Goal: Task Accomplishment & Management: Manage account settings

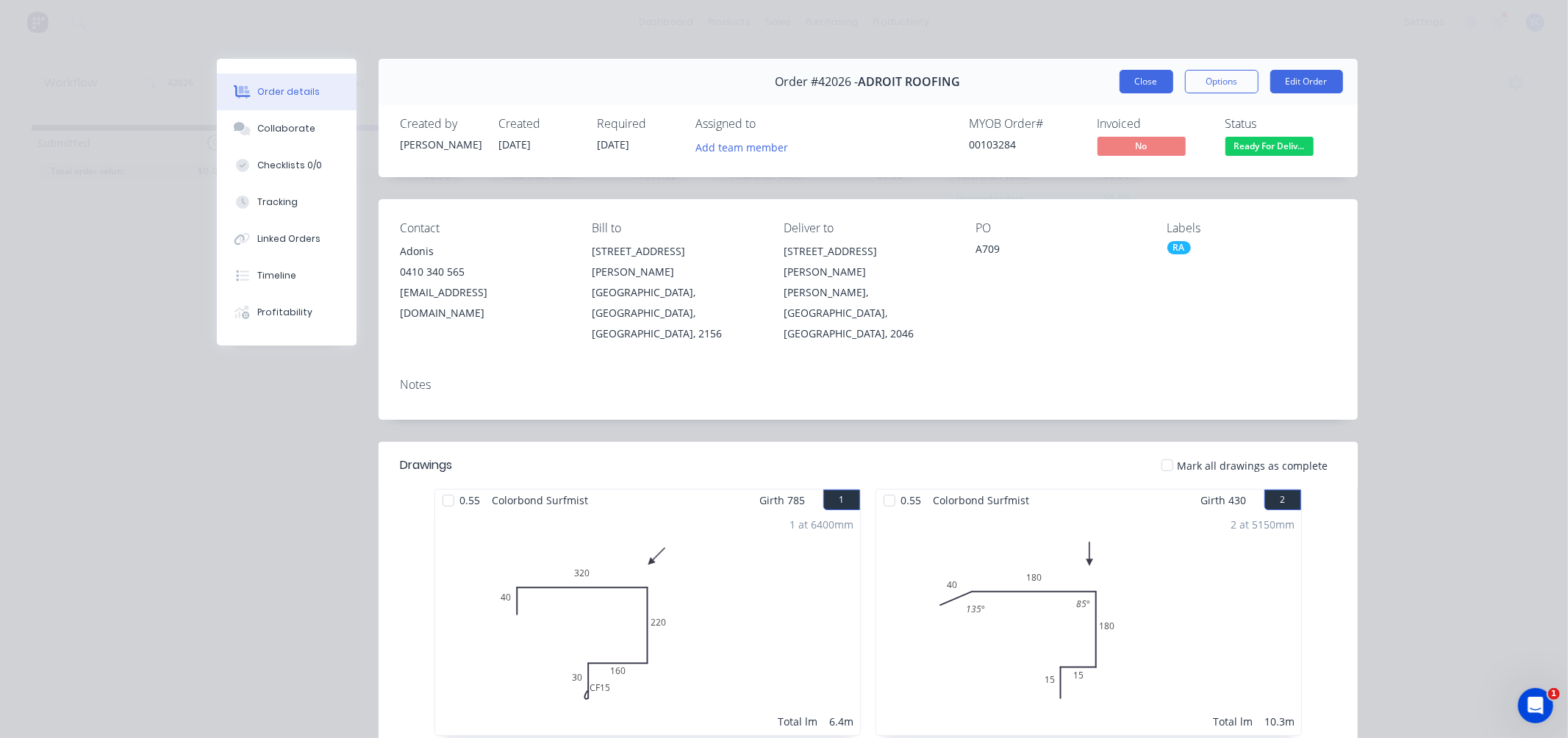
click at [1133, 76] on button "Close" at bounding box center [1146, 82] width 54 height 23
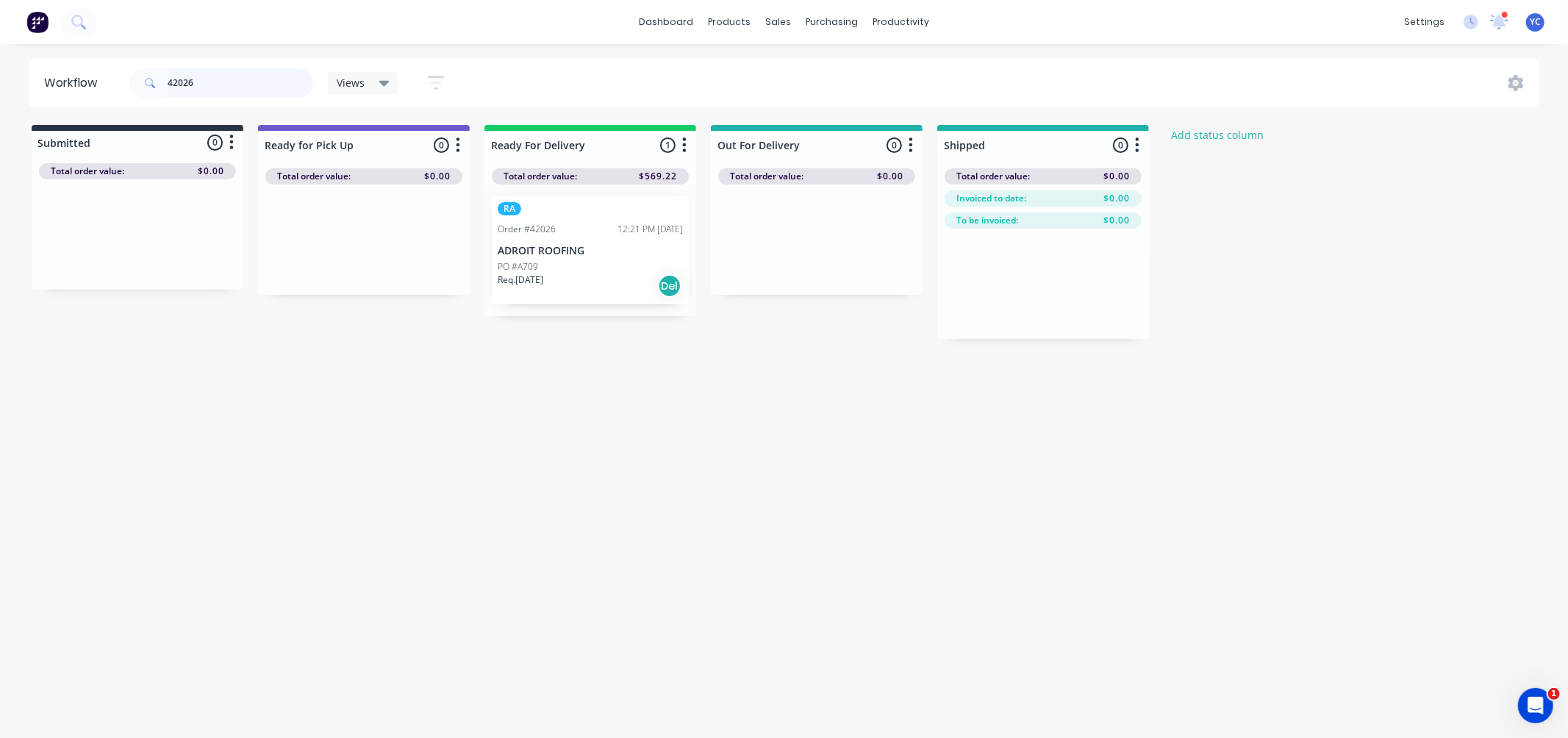
click at [248, 91] on input "42026" at bounding box center [240, 83] width 146 height 30
click at [526, 262] on p "PO #A709" at bounding box center [517, 266] width 40 height 13
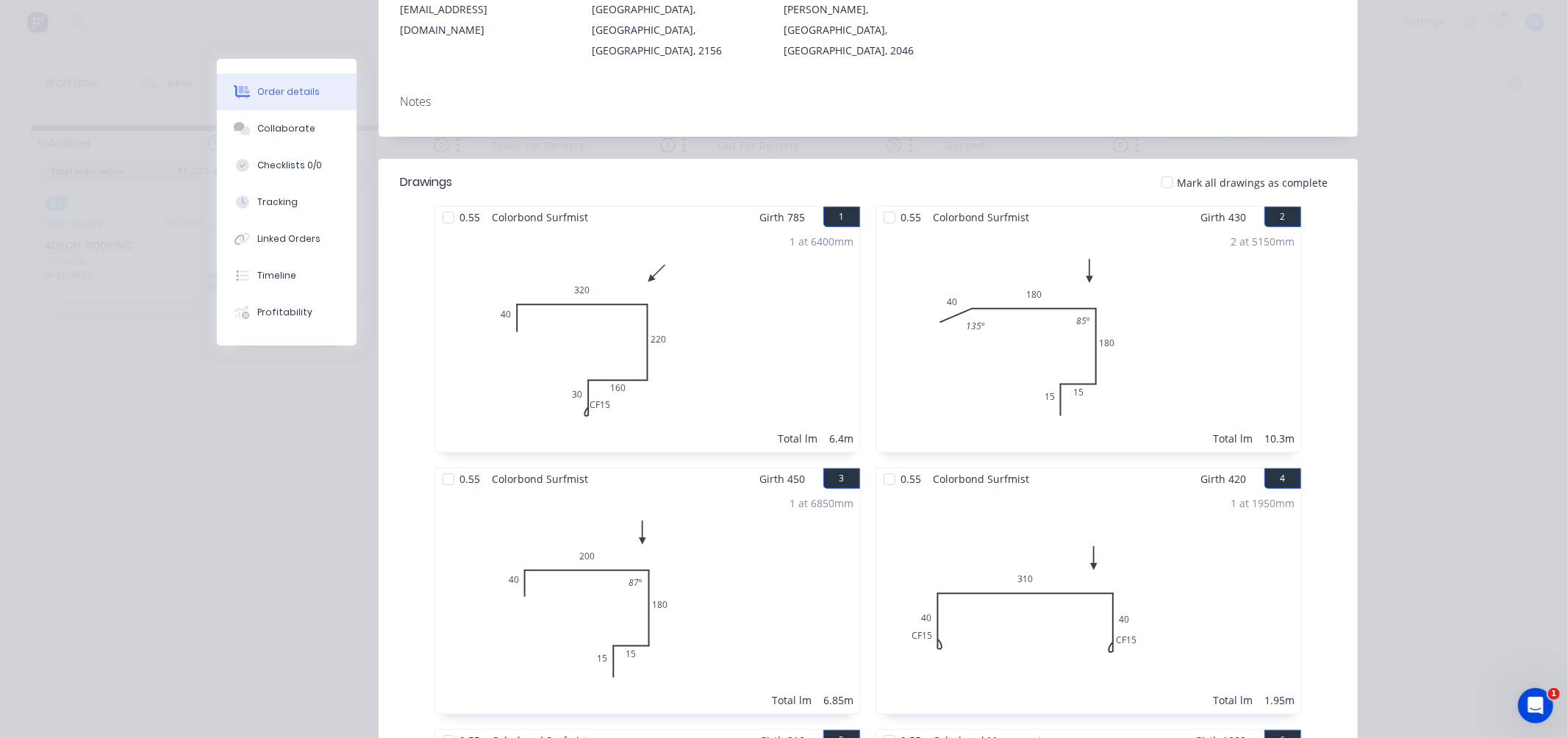
scroll to position [232, 0]
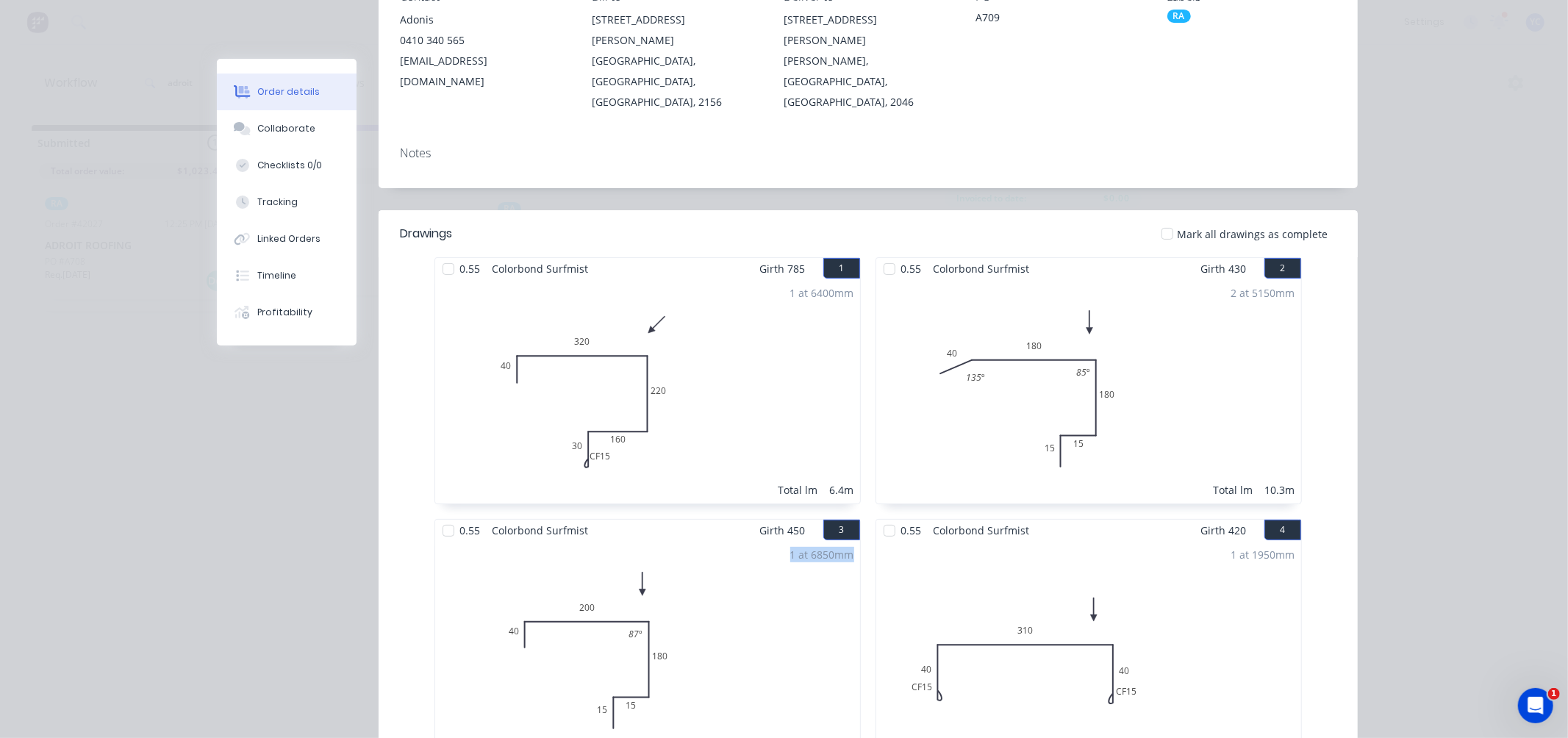
drag, startPoint x: 780, startPoint y: 515, endPoint x: 850, endPoint y: 516, distance: 70.0
click at [850, 541] on div "1 at 6850mm Total lm 6.85m" at bounding box center [647, 653] width 425 height 224
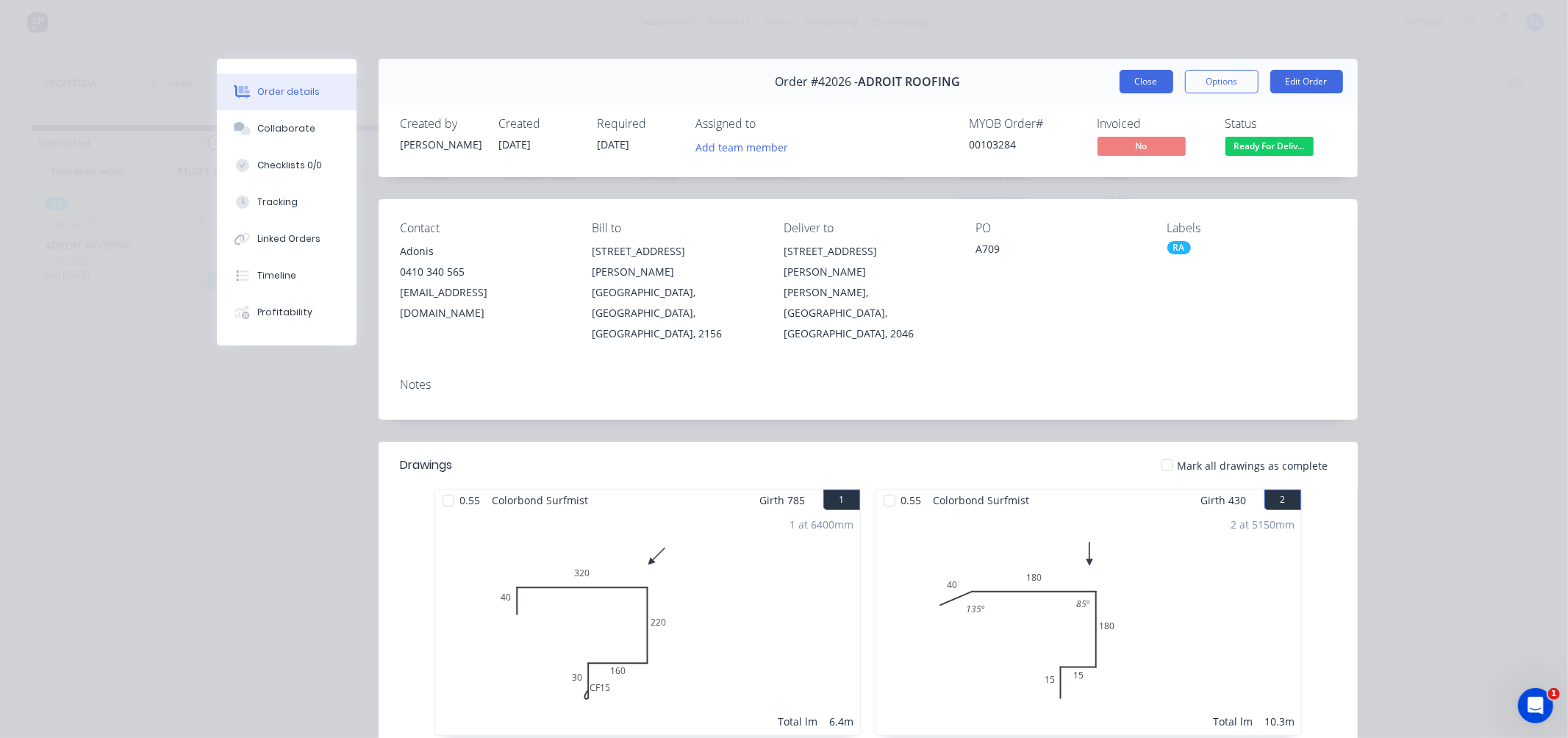
click at [1129, 84] on button "Close" at bounding box center [1146, 82] width 54 height 23
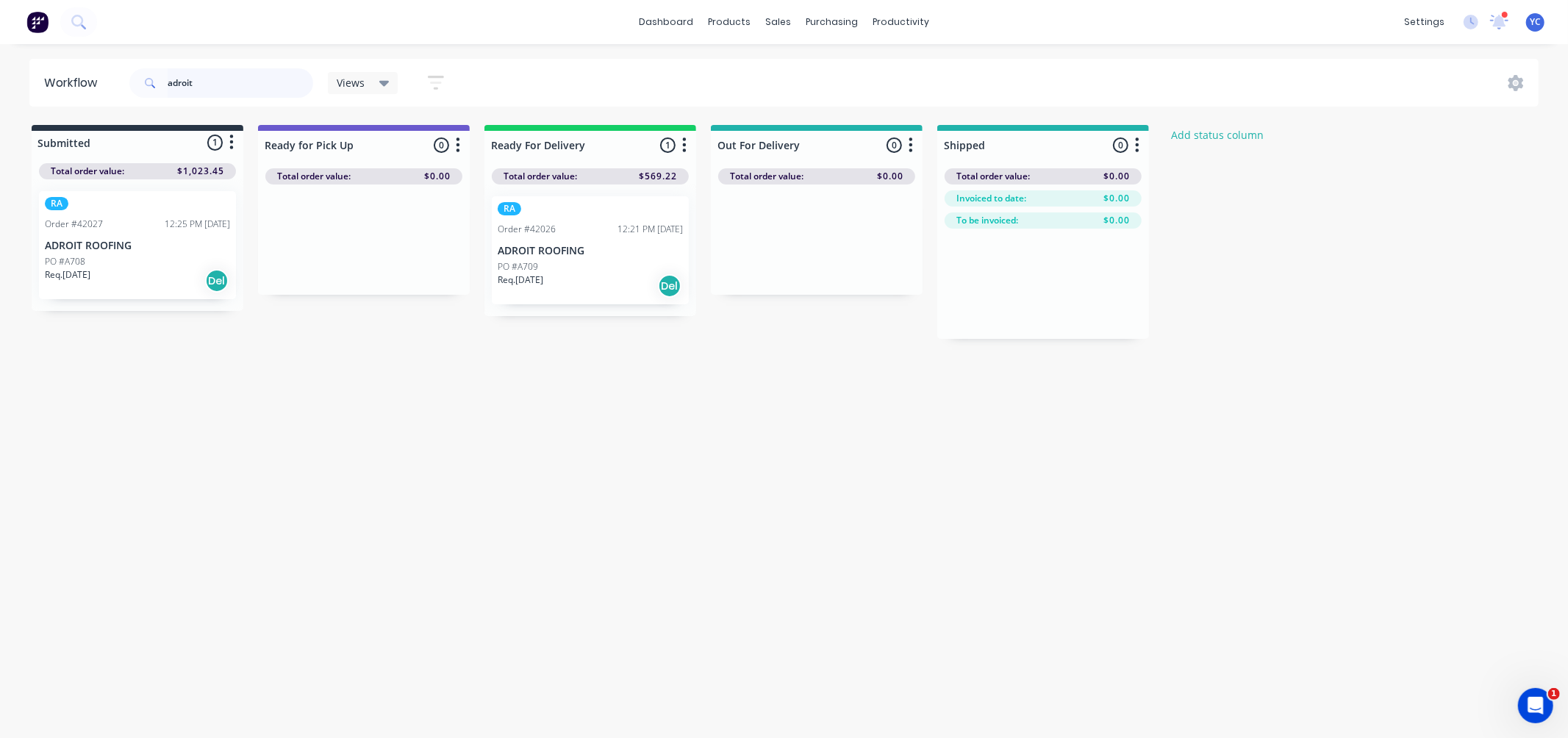
click at [260, 72] on input "adroit" at bounding box center [240, 83] width 146 height 30
drag, startPoint x: 566, startPoint y: 244, endPoint x: 809, endPoint y: 245, distance: 243.0
click at [812, 248] on div "Submitted 1 Status colour #273444 hex #273444 Save Cancel Summaries Total order…" at bounding box center [788, 232] width 1599 height 214
click at [280, 77] on input "adroit" at bounding box center [240, 83] width 146 height 30
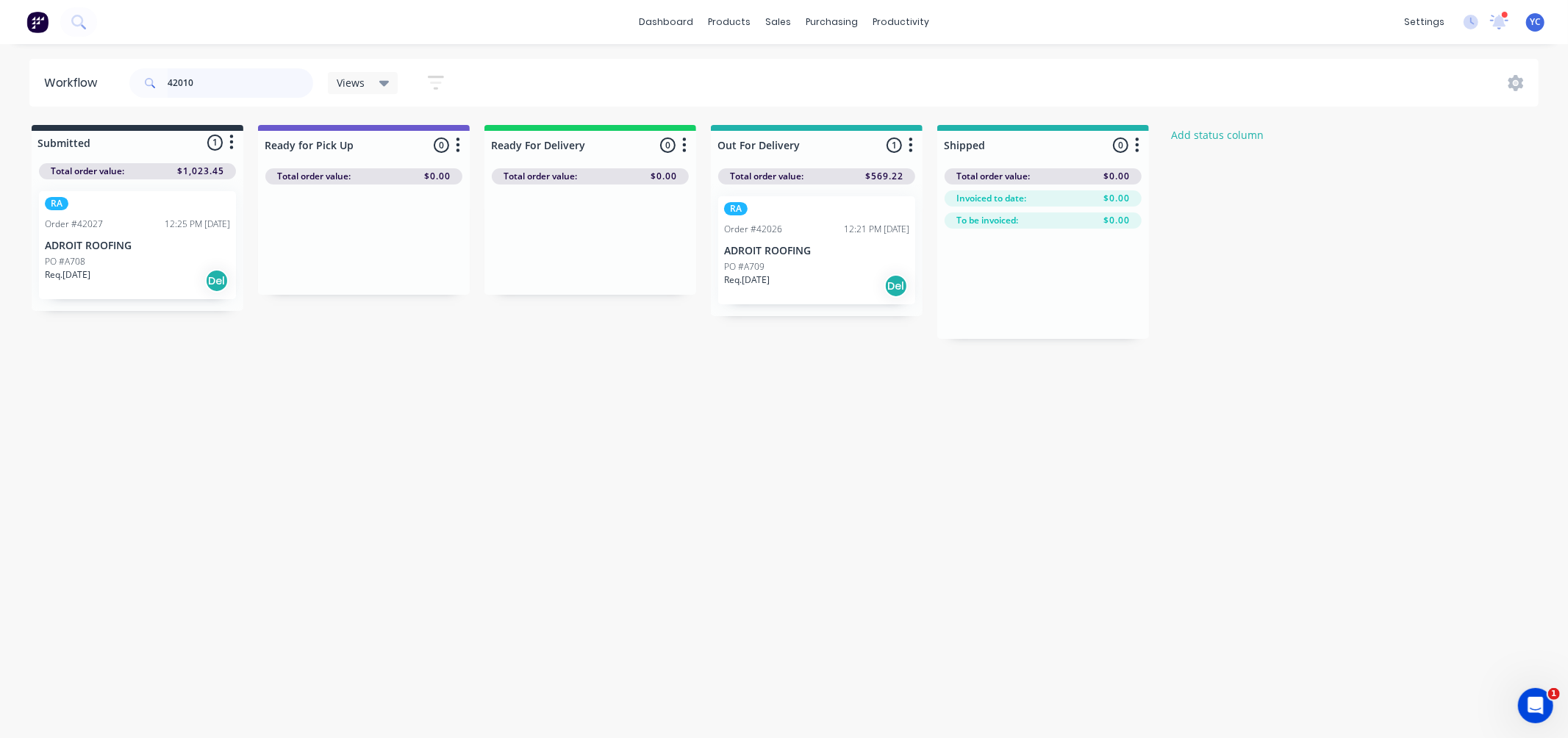
type input "42010"
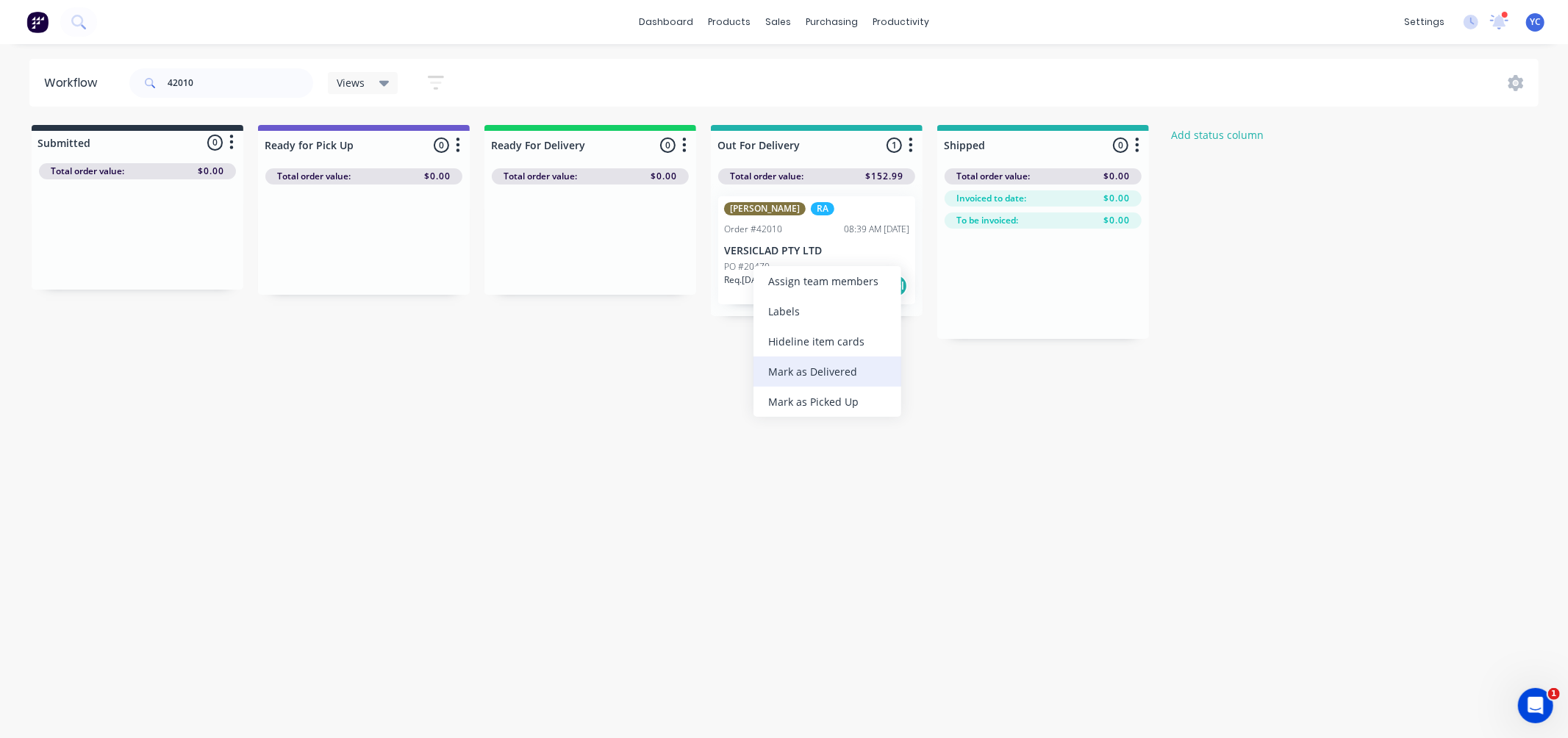
click at [794, 364] on div "Mark as Delivered" at bounding box center [827, 372] width 147 height 31
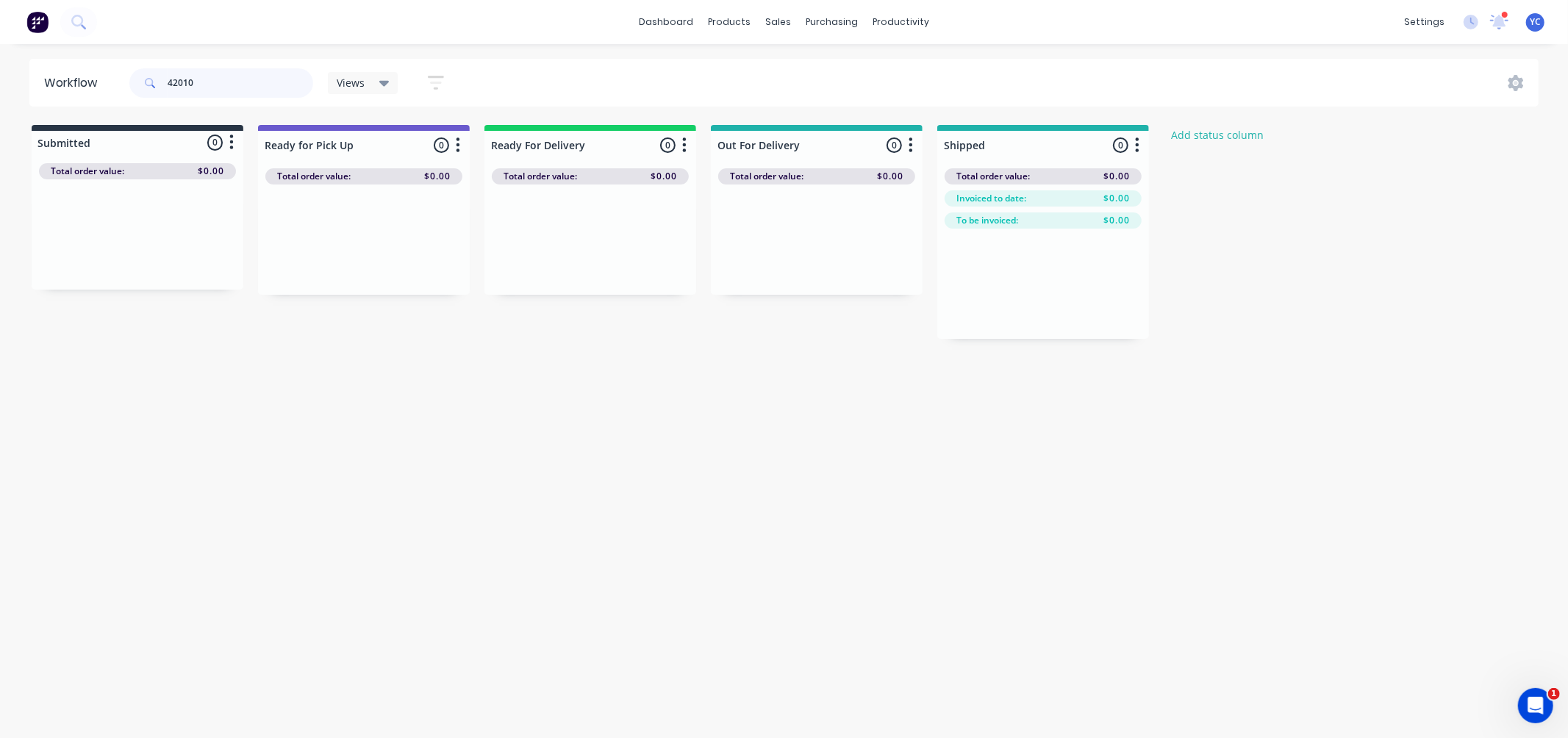
click at [281, 90] on input "42010" at bounding box center [240, 83] width 146 height 30
click at [218, 71] on input "42009" at bounding box center [240, 83] width 146 height 30
click at [217, 82] on input "42010" at bounding box center [240, 83] width 146 height 30
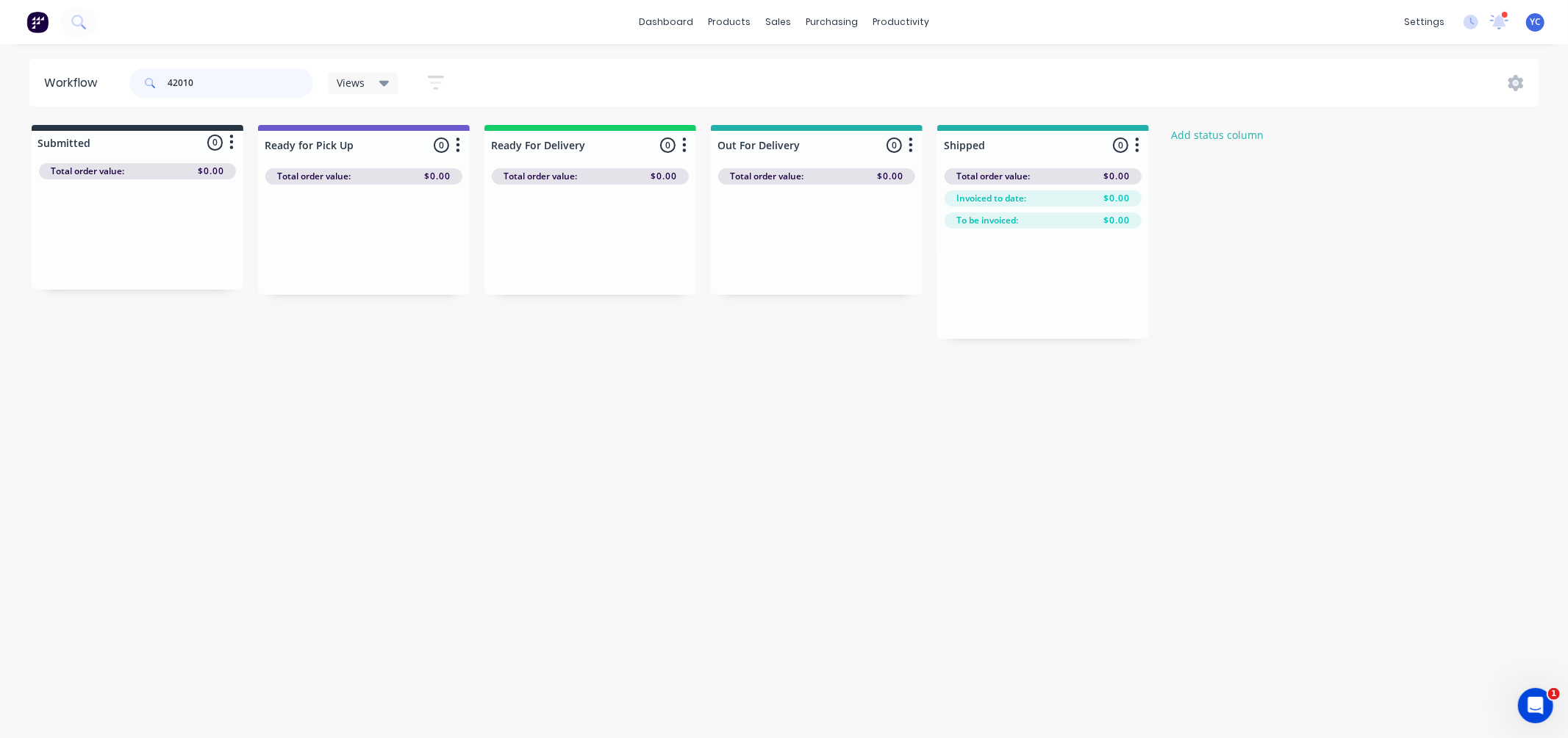
click at [217, 82] on input "42010" at bounding box center [240, 83] width 146 height 30
drag, startPoint x: 261, startPoint y: 98, endPoint x: 260, endPoint y: 74, distance: 24.0
click at [263, 90] on div "42033" at bounding box center [221, 83] width 183 height 44
click at [260, 74] on input "42033" at bounding box center [240, 83] width 146 height 30
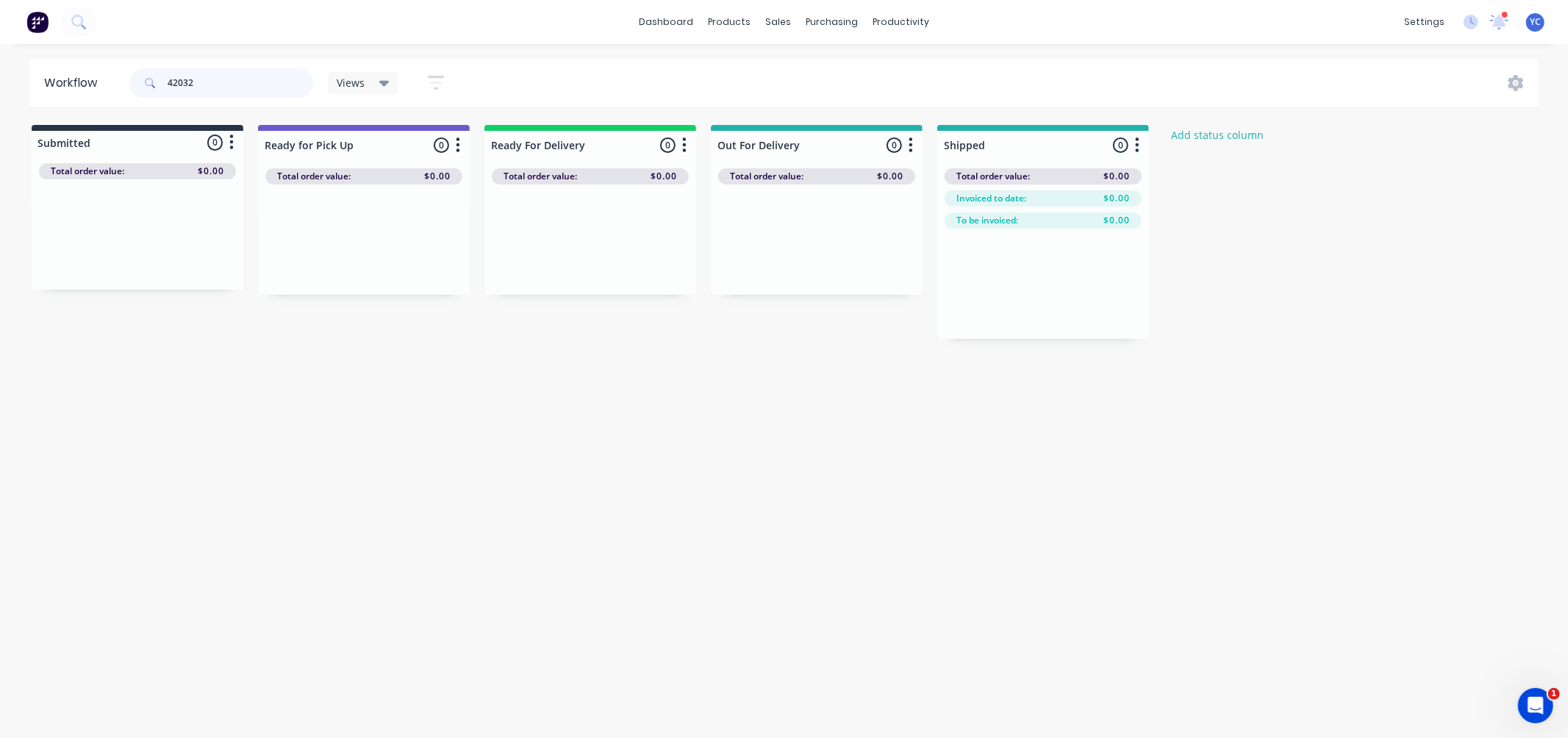
click at [233, 93] on input "42032" at bounding box center [240, 83] width 146 height 30
click at [218, 68] on input "42032" at bounding box center [240, 83] width 146 height 30
click at [272, 84] on input "42023" at bounding box center [240, 83] width 146 height 30
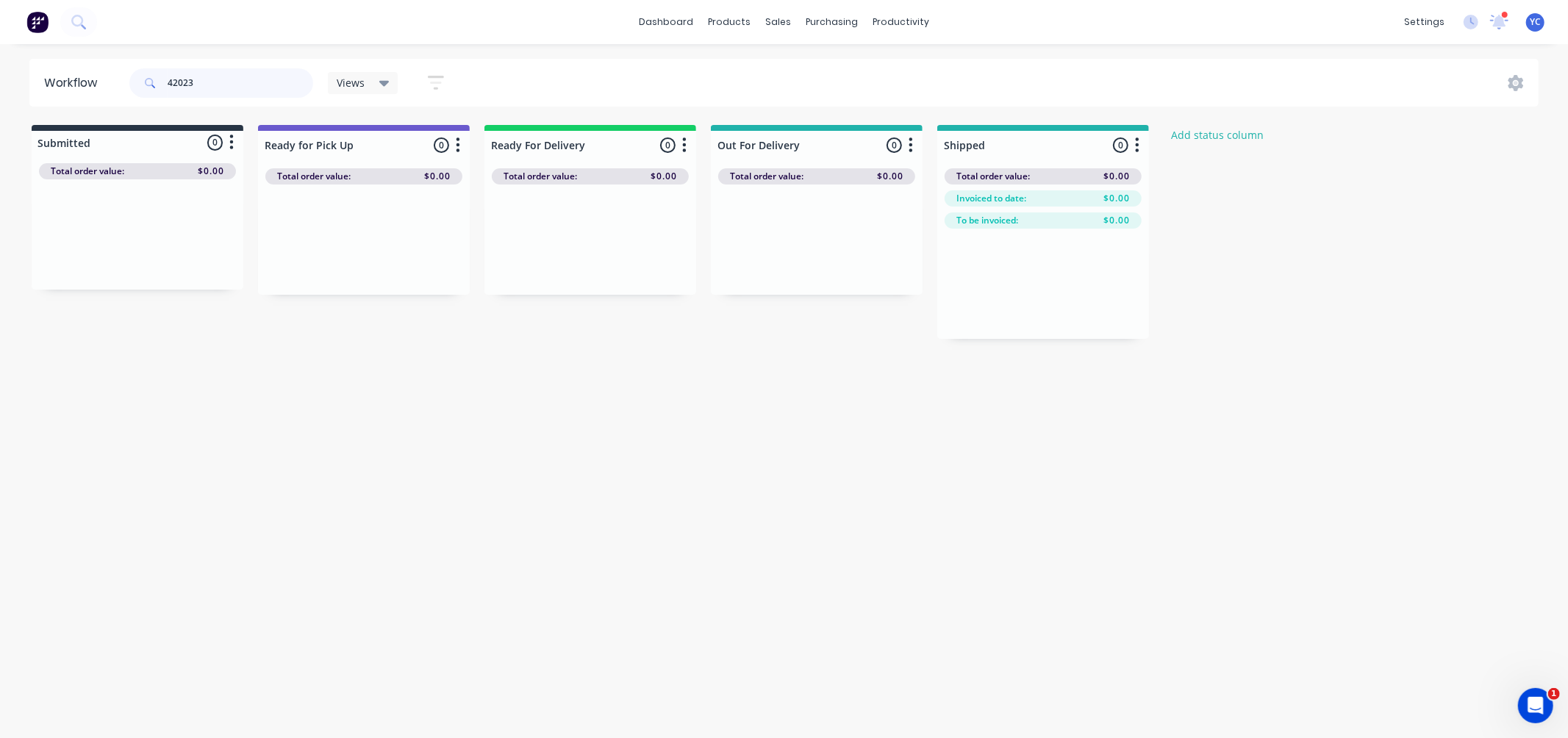
click at [272, 84] on input "42023" at bounding box center [240, 83] width 146 height 30
drag, startPoint x: 534, startPoint y: 262, endPoint x: 526, endPoint y: 253, distance: 12.0
click at [522, 253] on div "PRIORITY RR Order #41965 11:54 AM [DATE] MRP Group NSW Pty Ltd PO #201625 Req. …" at bounding box center [590, 250] width 211 height 131
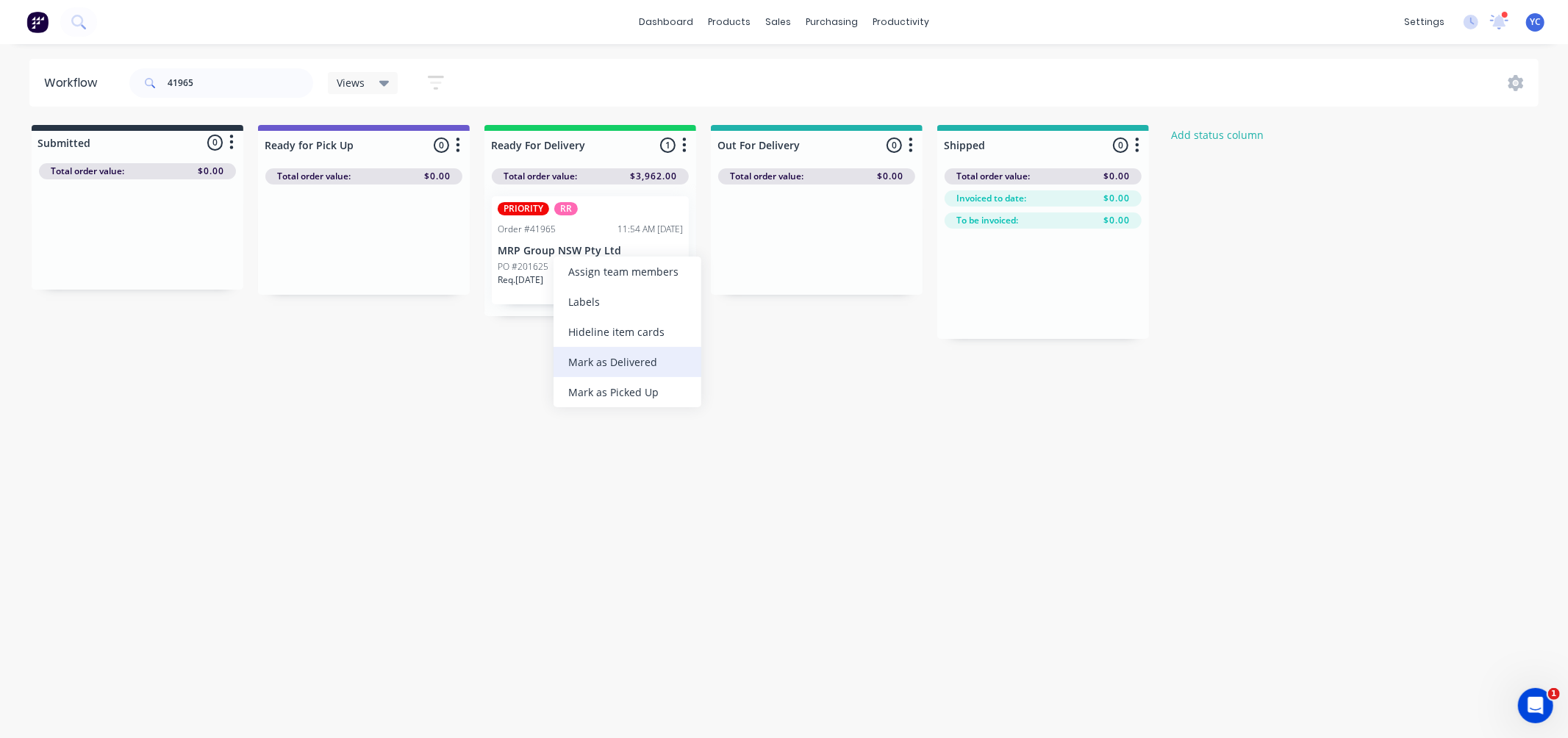
click at [650, 365] on div "Mark as Delivered" at bounding box center [628, 362] width 147 height 31
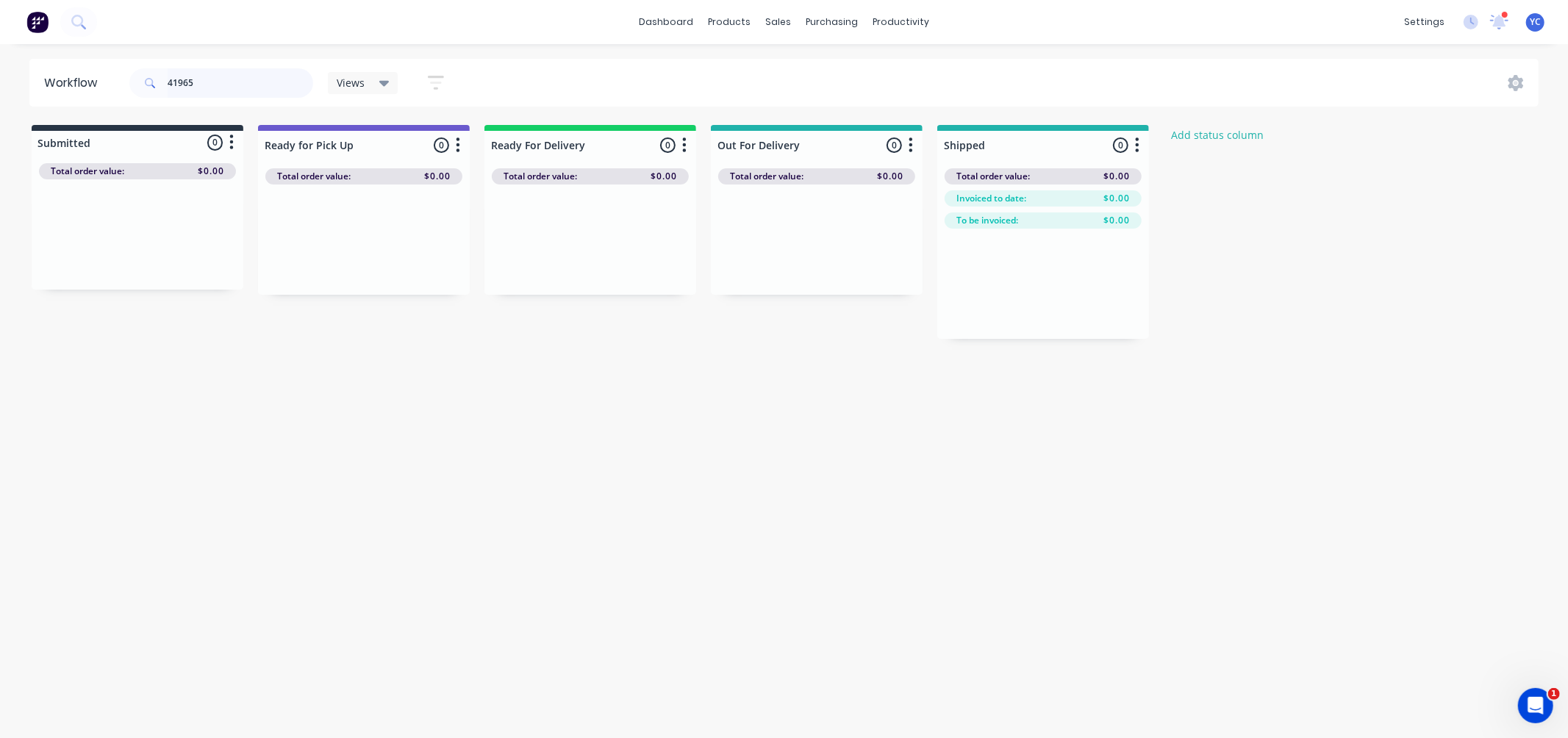
click at [216, 90] on input "41965" at bounding box center [240, 83] width 146 height 30
drag, startPoint x: 120, startPoint y: 255, endPoint x: 813, endPoint y: 259, distance: 693.0
click at [813, 259] on div "Submitted 1 Status colour #273444 hex #273444 Save Cancel Summaries Total order…" at bounding box center [788, 232] width 1599 height 214
click at [243, 98] on div "42060" at bounding box center [221, 83] width 183 height 44
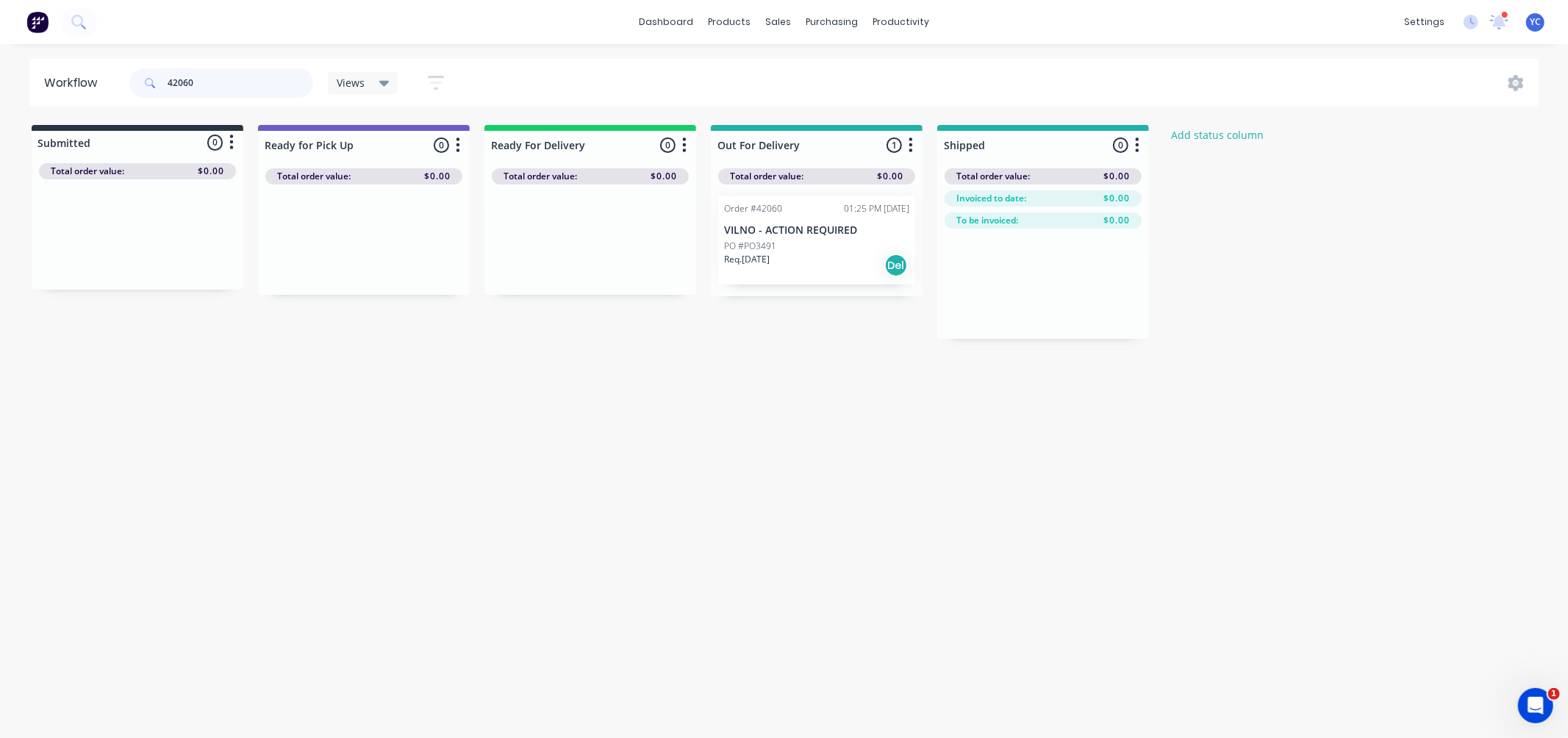
click at [237, 86] on input "42060" at bounding box center [240, 83] width 146 height 30
drag, startPoint x: 153, startPoint y: 254, endPoint x: 379, endPoint y: 244, distance: 226.2
click at [379, 244] on div "Submitted 1 Status colour #273444 hex #273444 Save Cancel Summaries Total order…" at bounding box center [788, 232] width 1599 height 214
click at [298, 84] on input "42054" at bounding box center [240, 83] width 146 height 30
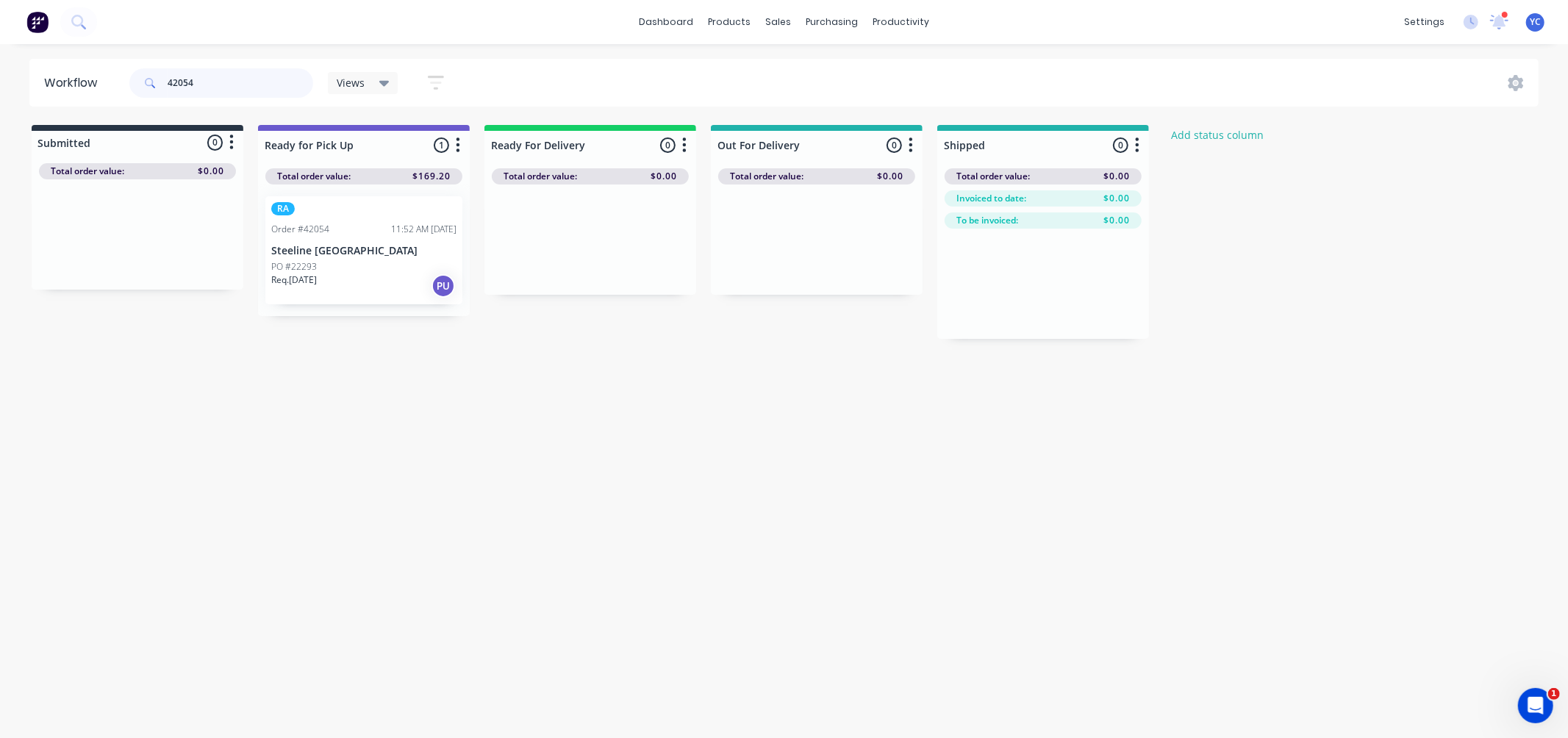
click at [298, 84] on input "42054" at bounding box center [240, 83] width 146 height 30
drag, startPoint x: 132, startPoint y: 253, endPoint x: 582, endPoint y: 247, distance: 450.0
click at [582, 247] on div "Submitted 1 Status colour #273444 hex #273444 Save Cancel Summaries Total order…" at bounding box center [788, 232] width 1599 height 214
click at [236, 77] on input "42058" at bounding box center [240, 83] width 146 height 30
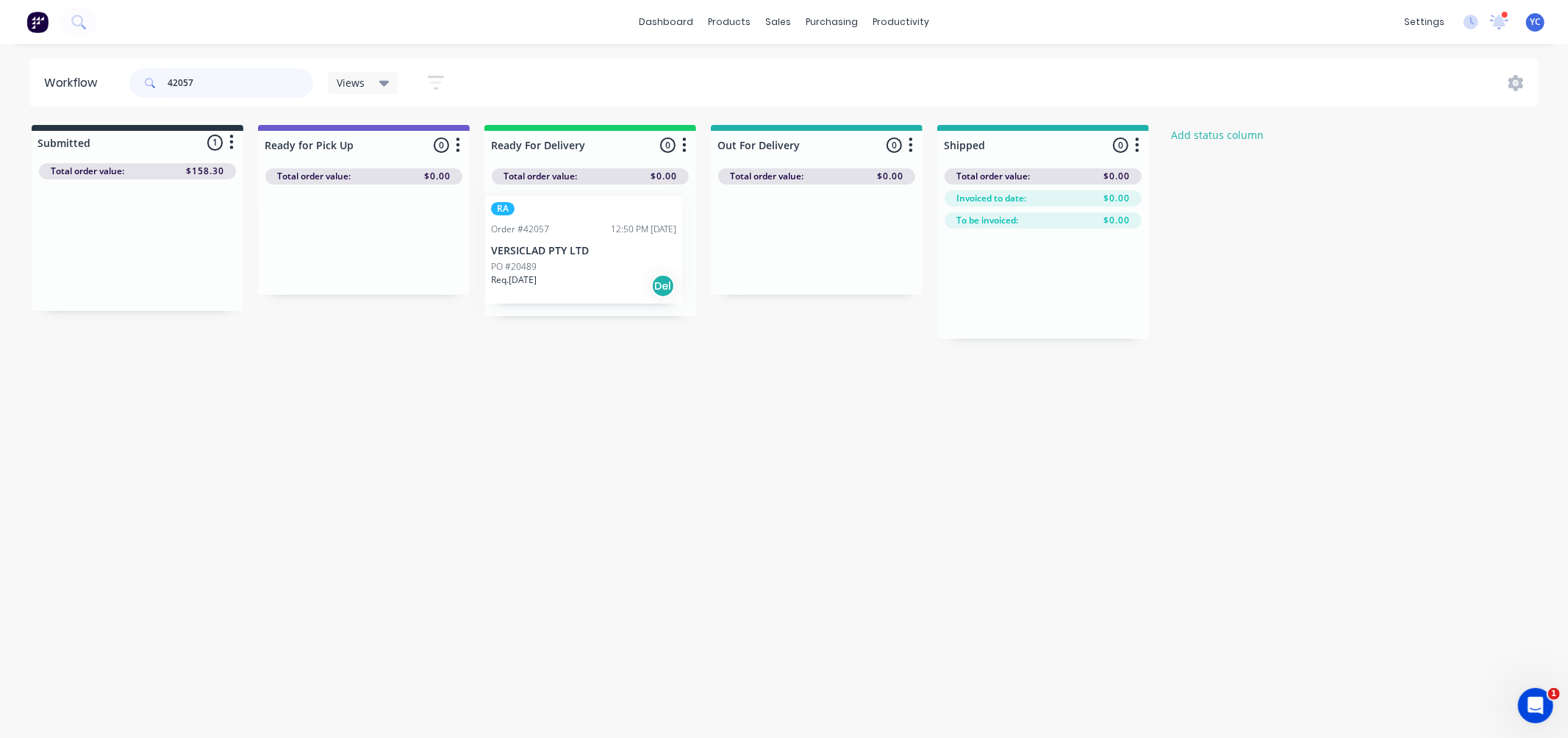
drag, startPoint x: 220, startPoint y: 245, endPoint x: 667, endPoint y: 250, distance: 447.0
click at [667, 250] on div "Submitted 1 Status colour #273444 hex #273444 Save Cancel Summaries Total order…" at bounding box center [788, 232] width 1599 height 214
click at [247, 83] on input "42057" at bounding box center [240, 83] width 146 height 30
click at [248, 83] on input "42057" at bounding box center [240, 83] width 146 height 30
drag, startPoint x: 144, startPoint y: 251, endPoint x: 602, endPoint y: 276, distance: 458.7
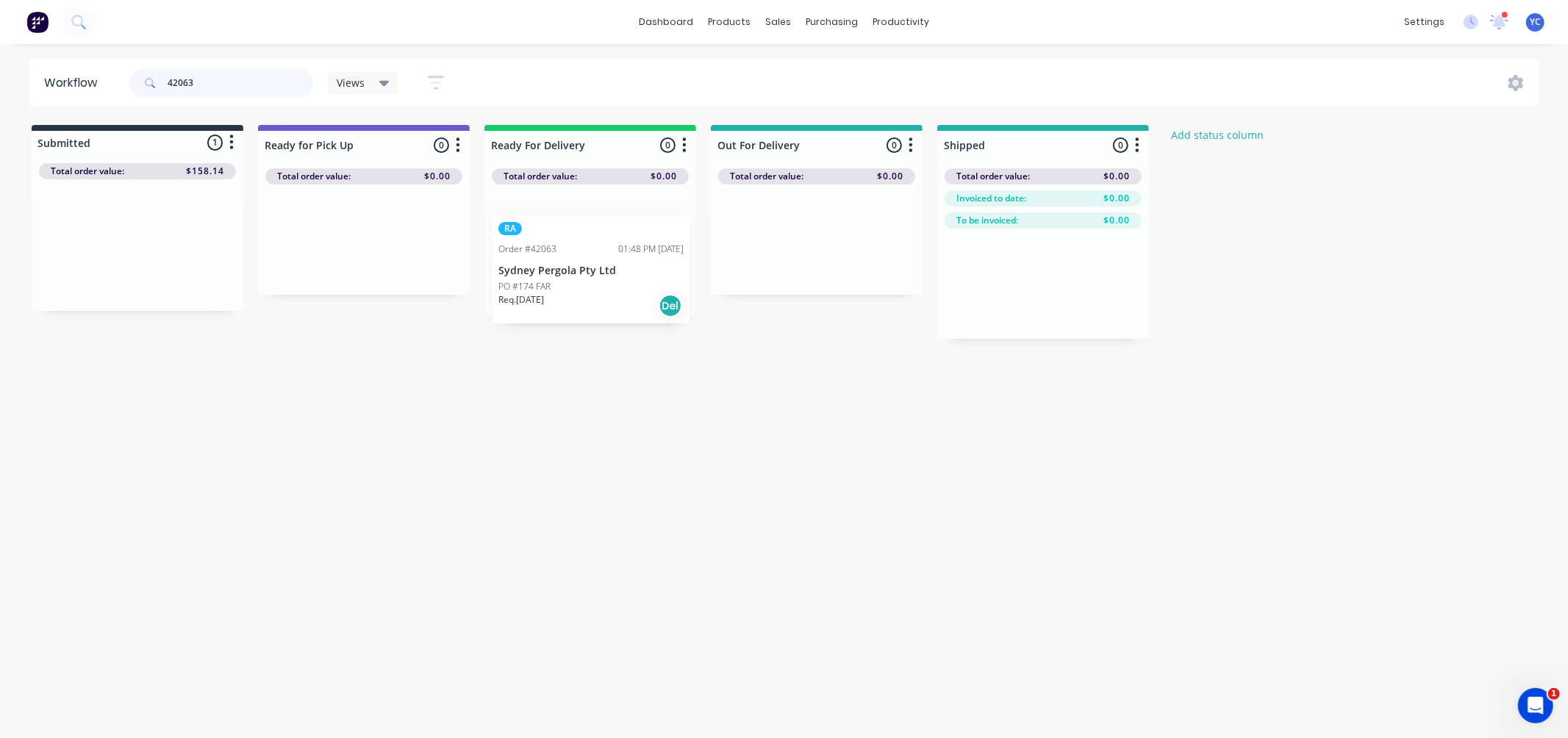
click at [602, 276] on div "Submitted 1 Status colour #273444 hex #273444 Save Cancel Summaries Total order…" at bounding box center [788, 232] width 1599 height 214
click at [280, 93] on input "42063" at bounding box center [240, 83] width 146 height 30
drag, startPoint x: 164, startPoint y: 325, endPoint x: 94, endPoint y: 241, distance: 109.3
click at [138, 289] on div "RA Order #42069 02:16 PM [DATE] Sydney Pergola Pty Ltd PO #180 S19 Req. [DATE] …" at bounding box center [137, 245] width 211 height 131
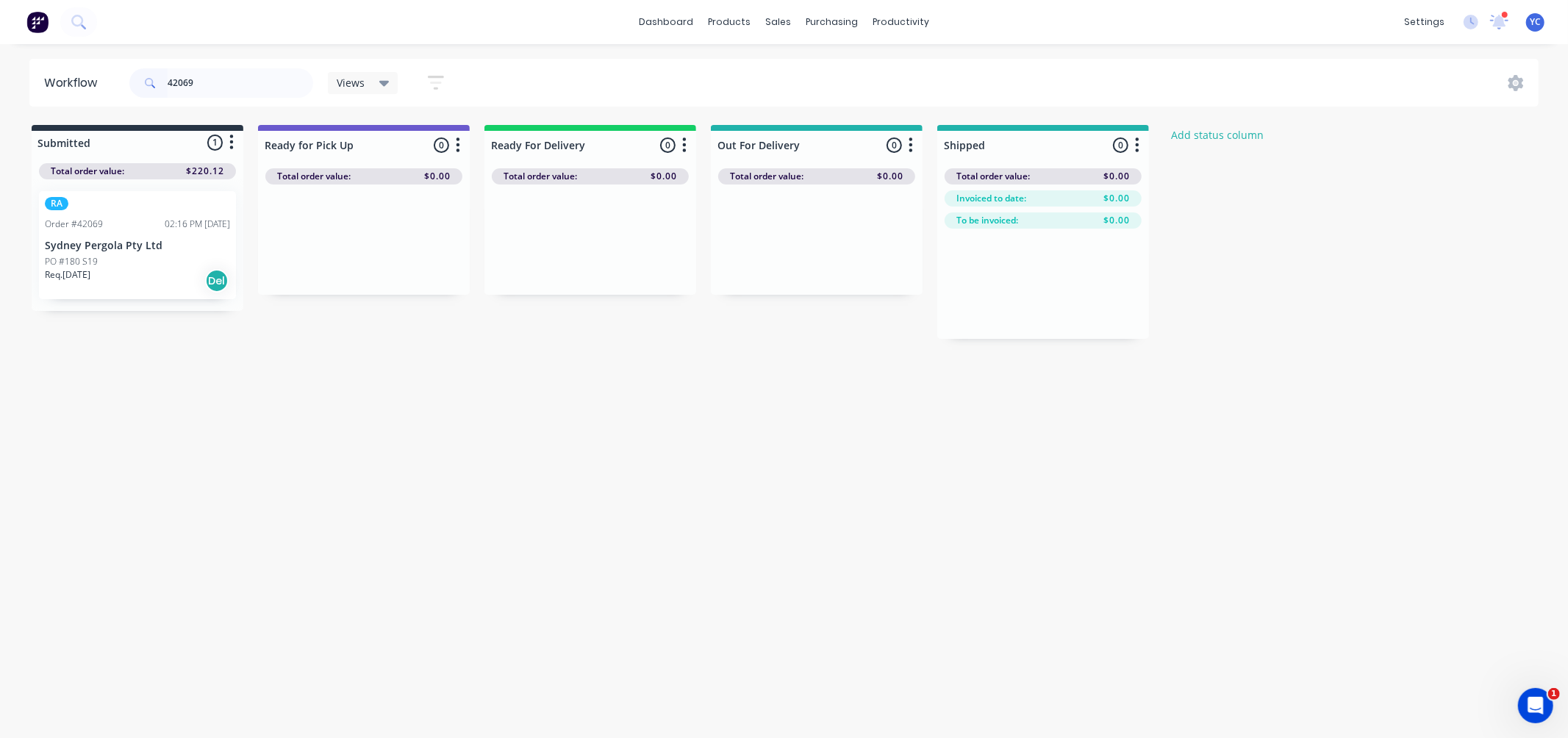
click at [94, 241] on p "Sydney Pergola Pty Ltd" at bounding box center [138, 246] width 185 height 13
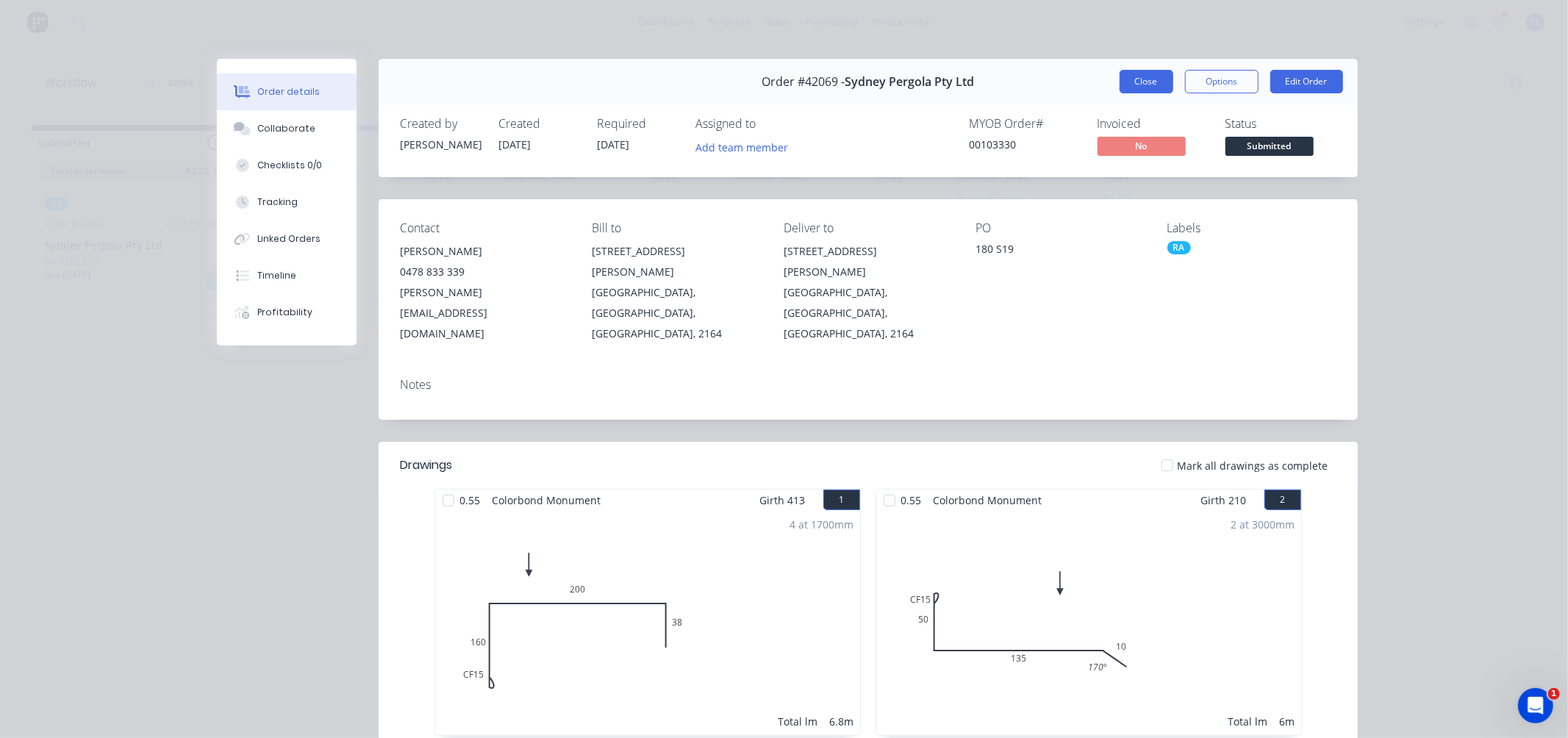
click at [1127, 75] on button "Close" at bounding box center [1146, 82] width 54 height 23
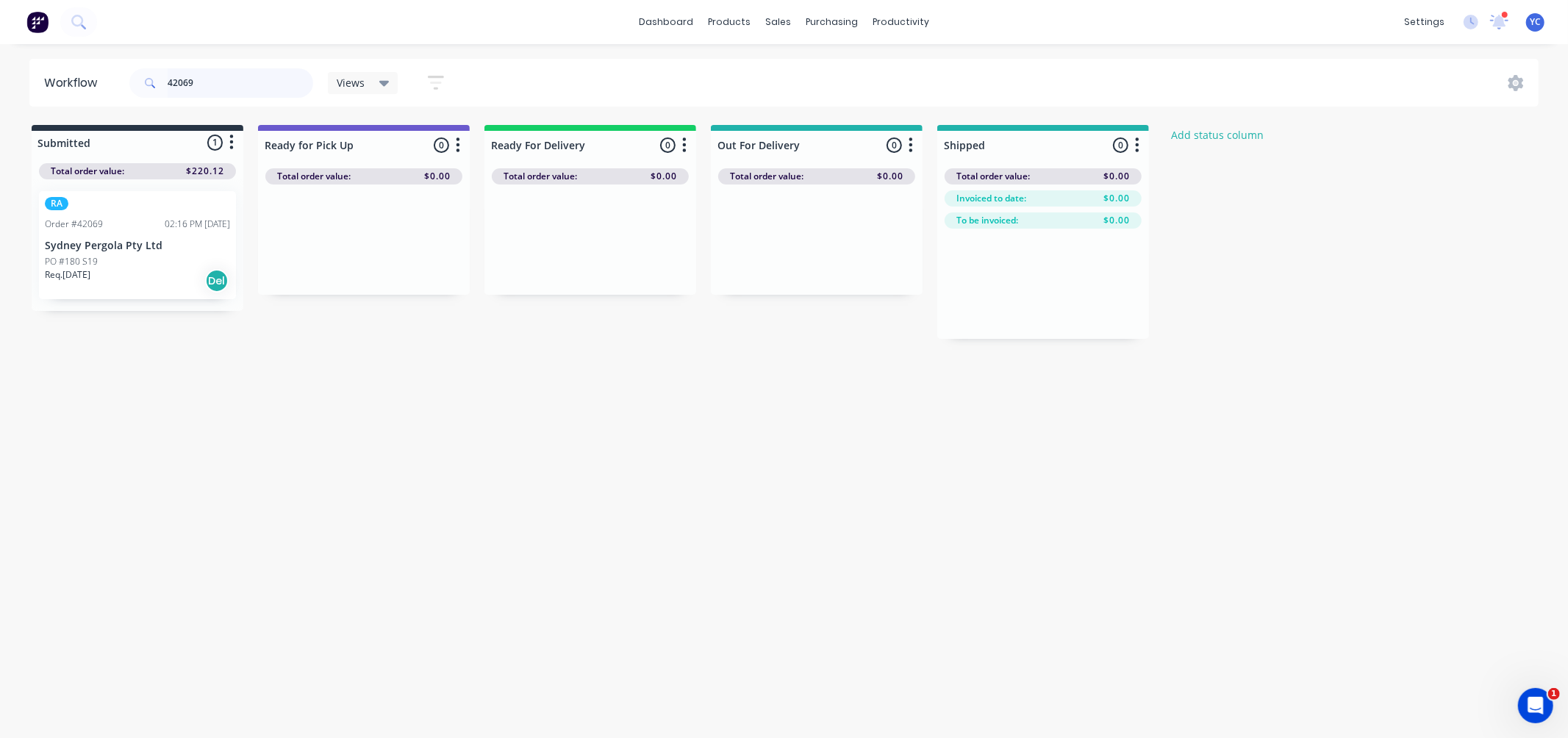
click at [241, 91] on input "42069" at bounding box center [240, 83] width 146 height 30
drag, startPoint x: 109, startPoint y: 252, endPoint x: 557, endPoint y: 247, distance: 448.0
click at [557, 247] on div "Submitted 1 Status colour #273444 hex #273444 Save Cancel Summaries Total order…" at bounding box center [788, 232] width 1599 height 214
click at [252, 82] on input "42069" at bounding box center [240, 83] width 146 height 30
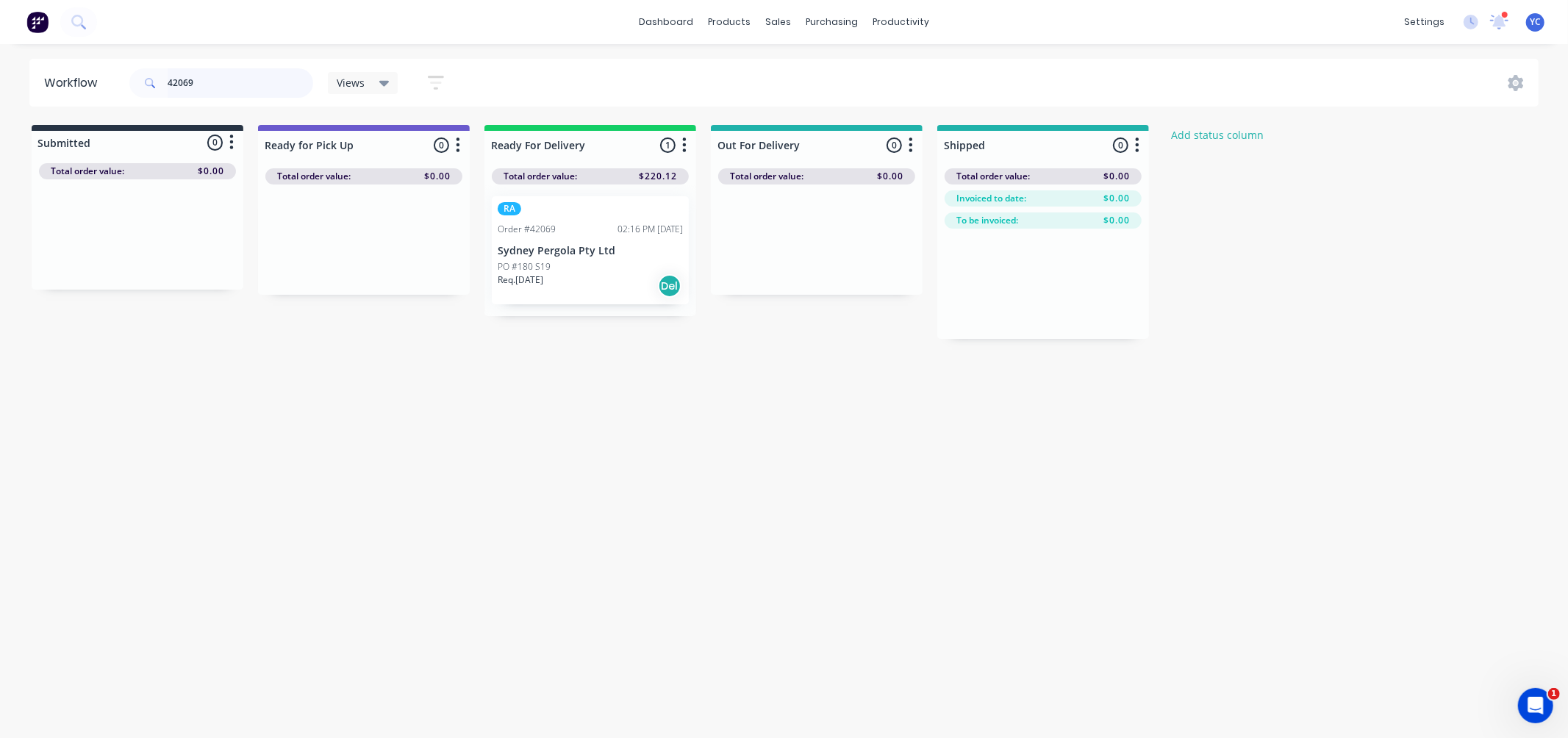
click at [252, 82] on input "42069" at bounding box center [240, 83] width 146 height 30
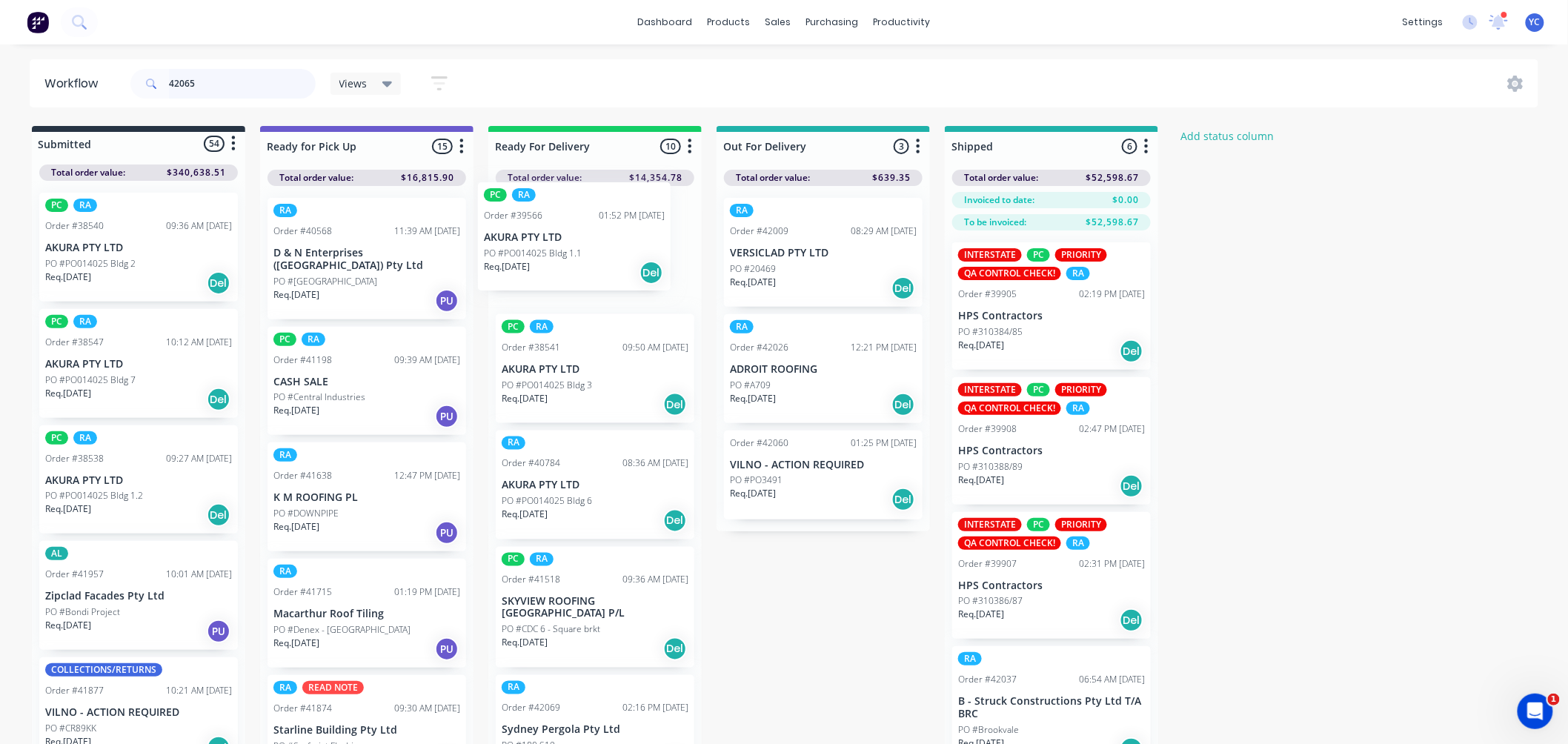
click at [606, 228] on div "Submitted 54 Status colour #273444 hex #273444 Save Cancel Summaries Total orde…" at bounding box center [795, 461] width 1612 height 671
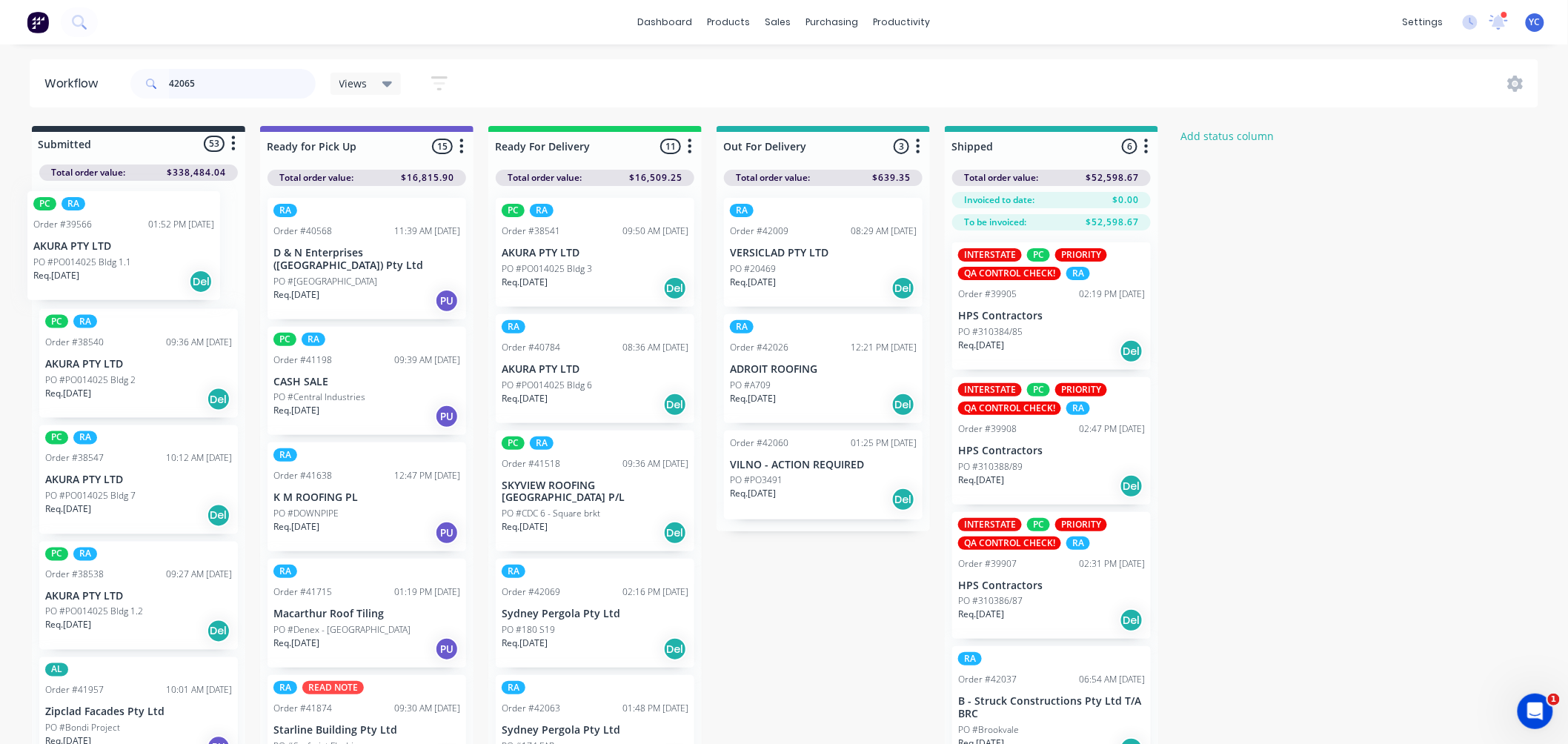
drag, startPoint x: 596, startPoint y: 246, endPoint x: 111, endPoint y: 236, distance: 485.1
click at [111, 236] on div "Submitted 53 Status colour #273444 hex #273444 Save Cancel Summaries Total orde…" at bounding box center [795, 461] width 1612 height 671
click at [253, 86] on input "42065" at bounding box center [242, 83] width 147 height 30
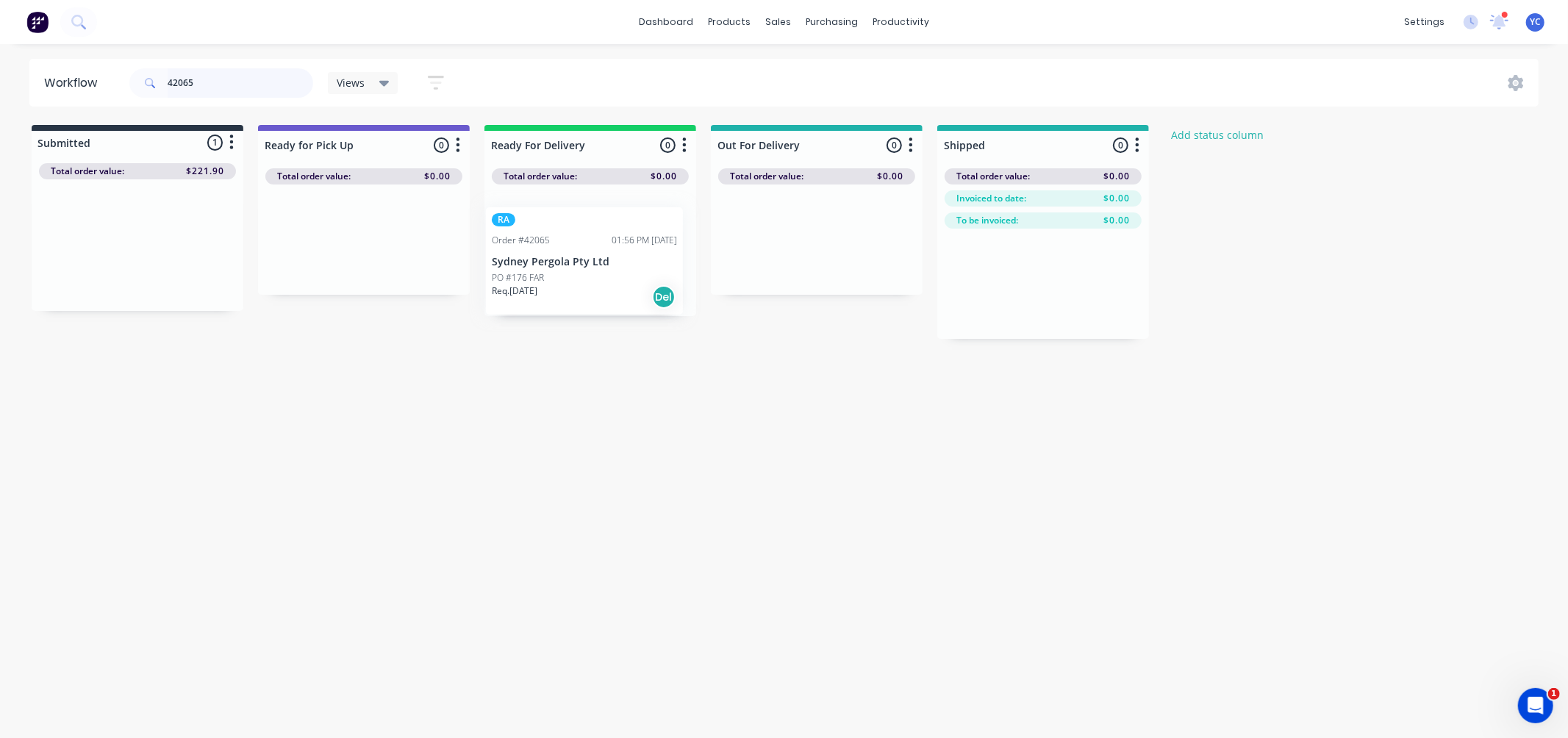
drag, startPoint x: 127, startPoint y: 278, endPoint x: 582, endPoint y: 294, distance: 455.3
click at [582, 294] on div "Submitted 1 Status colour #273444 hex #273444 Save Cancel Summaries Total order…" at bounding box center [788, 232] width 1599 height 214
drag, startPoint x: 111, startPoint y: 267, endPoint x: 547, endPoint y: 262, distance: 436.0
click at [547, 262] on div "Submitted 1 Status colour #273444 hex #273444 Save Cancel Summaries Total order…" at bounding box center [788, 232] width 1599 height 214
drag, startPoint x: 159, startPoint y: 240, endPoint x: 616, endPoint y: 247, distance: 457.1
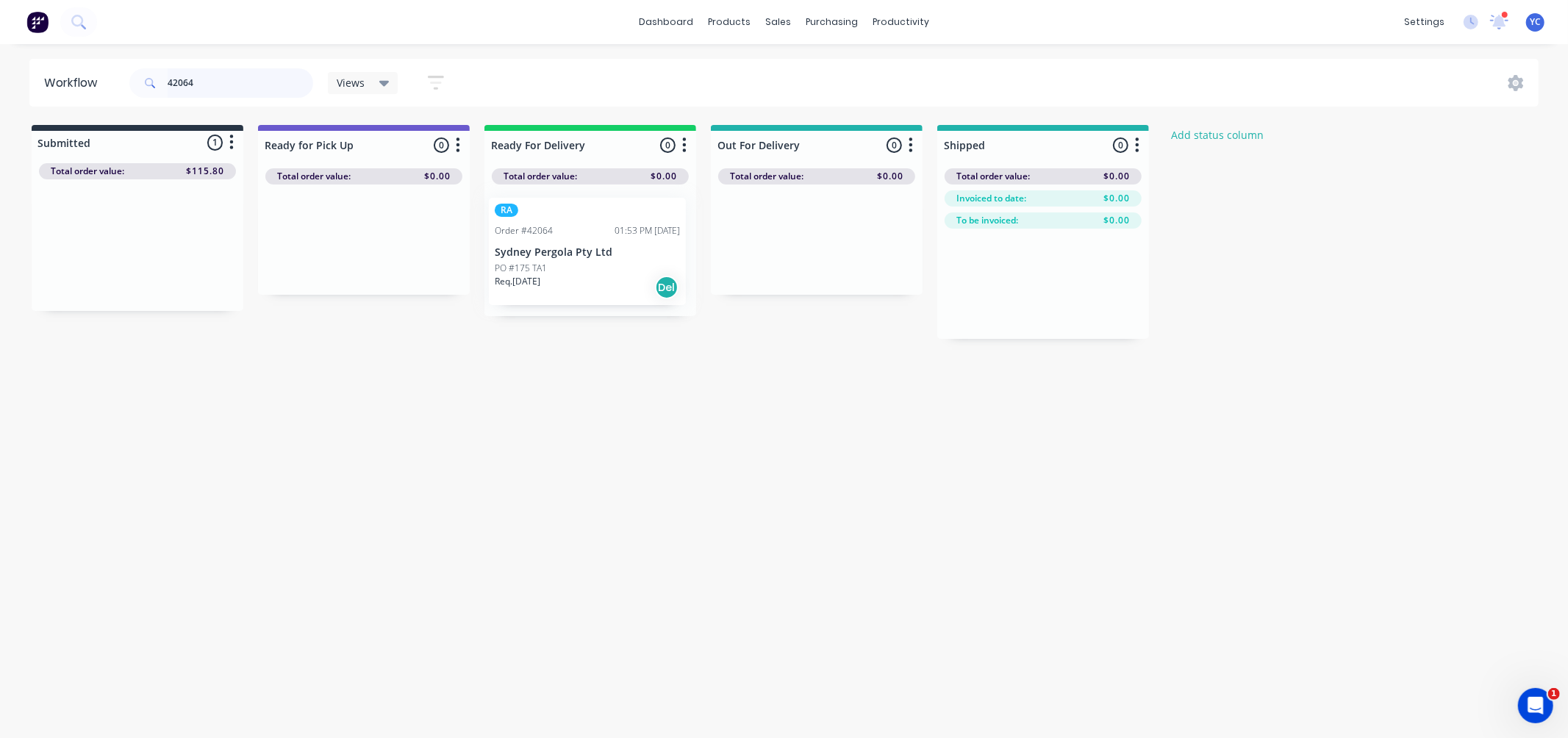
click at [616, 247] on div "Submitted 1 Status colour #273444 hex #273444 Save Cancel Summaries Total order…" at bounding box center [788, 232] width 1599 height 214
drag, startPoint x: 126, startPoint y: 260, endPoint x: 585, endPoint y: 254, distance: 459.0
click at [585, 254] on div "Submitted 1 Status colour #273444 hex #273444 Save Cancel Summaries Total order…" at bounding box center [788, 232] width 1599 height 214
click at [225, 83] on input "42061" at bounding box center [240, 83] width 146 height 30
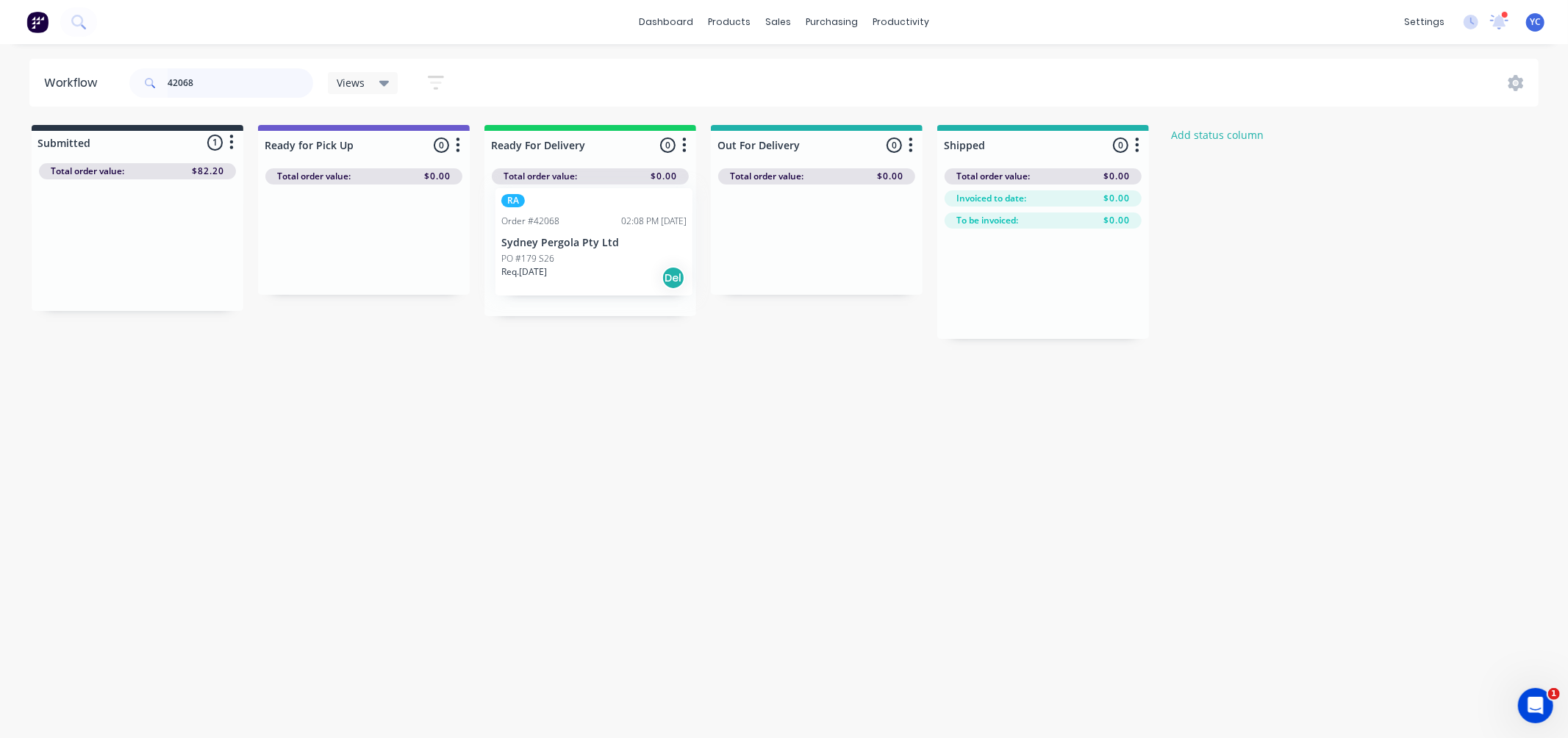
drag, startPoint x: 146, startPoint y: 244, endPoint x: 606, endPoint y: 241, distance: 460.0
click at [606, 241] on div "Submitted 1 Status colour #273444 hex #273444 Save Cancel Summaries Total order…" at bounding box center [788, 232] width 1599 height 214
click at [236, 93] on input "42068" at bounding box center [240, 83] width 146 height 30
click at [240, 93] on input "42068" at bounding box center [240, 83] width 146 height 30
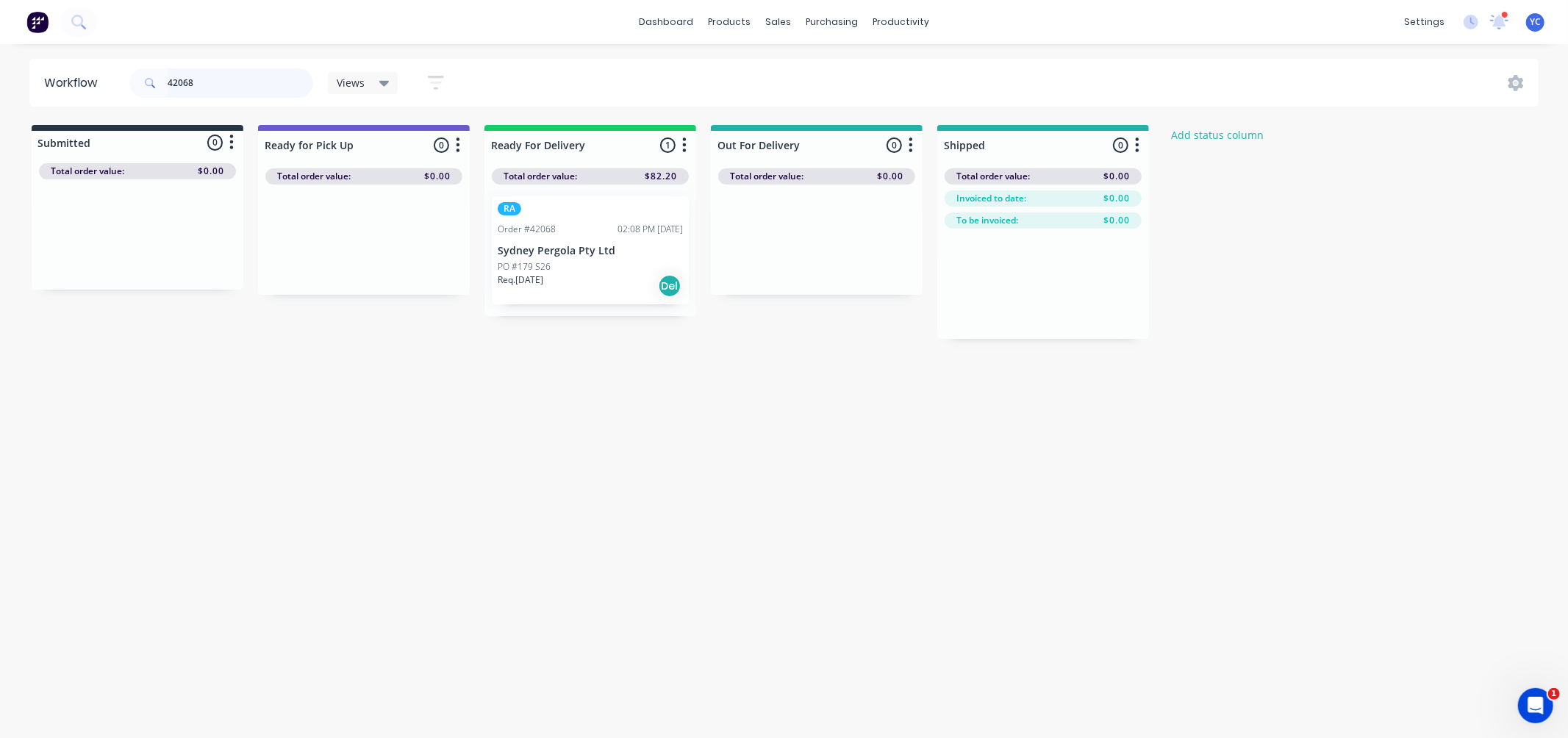
click at [240, 93] on input "42068" at bounding box center [240, 83] width 146 height 30
click at [267, 84] on input "42058" at bounding box center [240, 83] width 146 height 30
type input "41976"
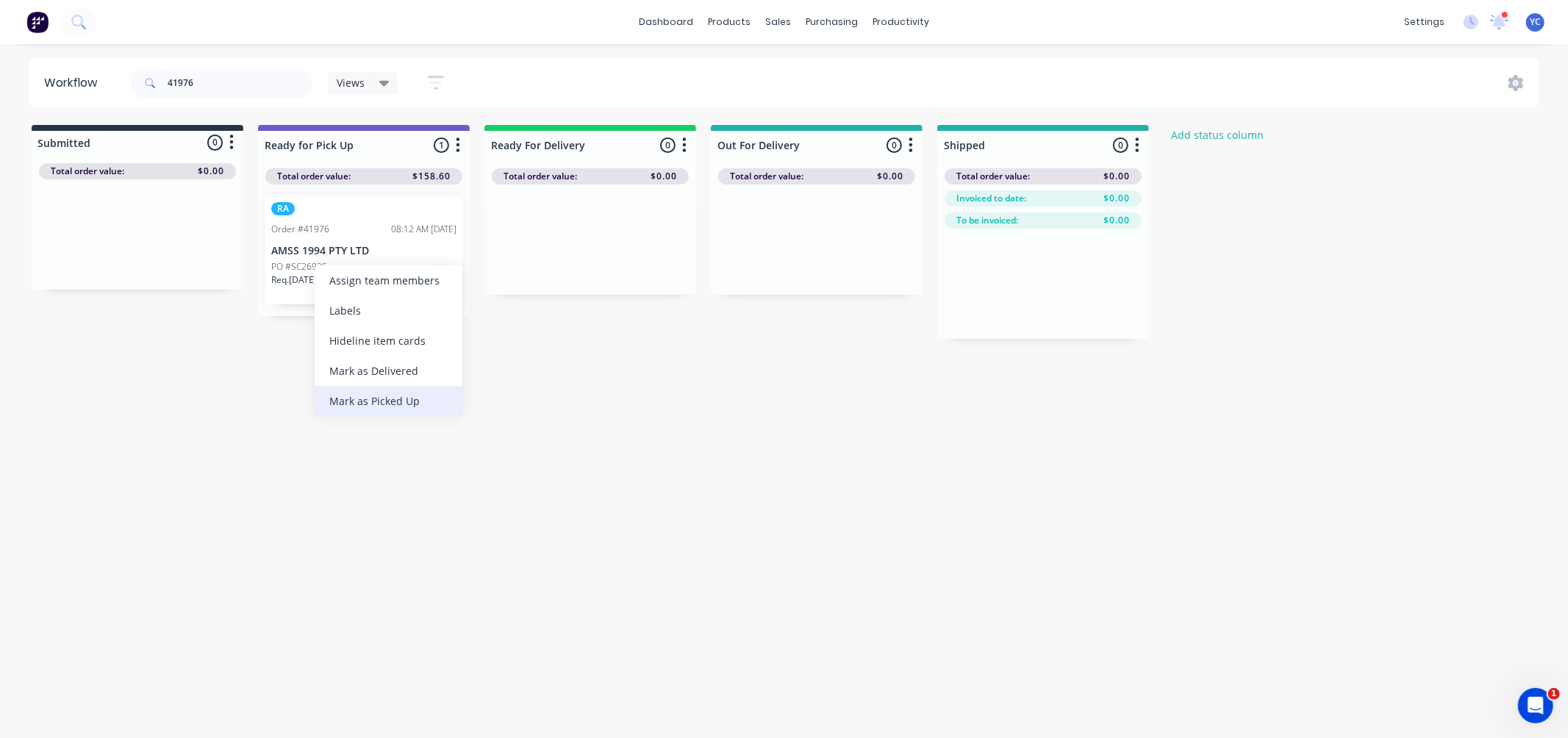
click at [368, 393] on div "Mark as Picked Up" at bounding box center [388, 401] width 147 height 31
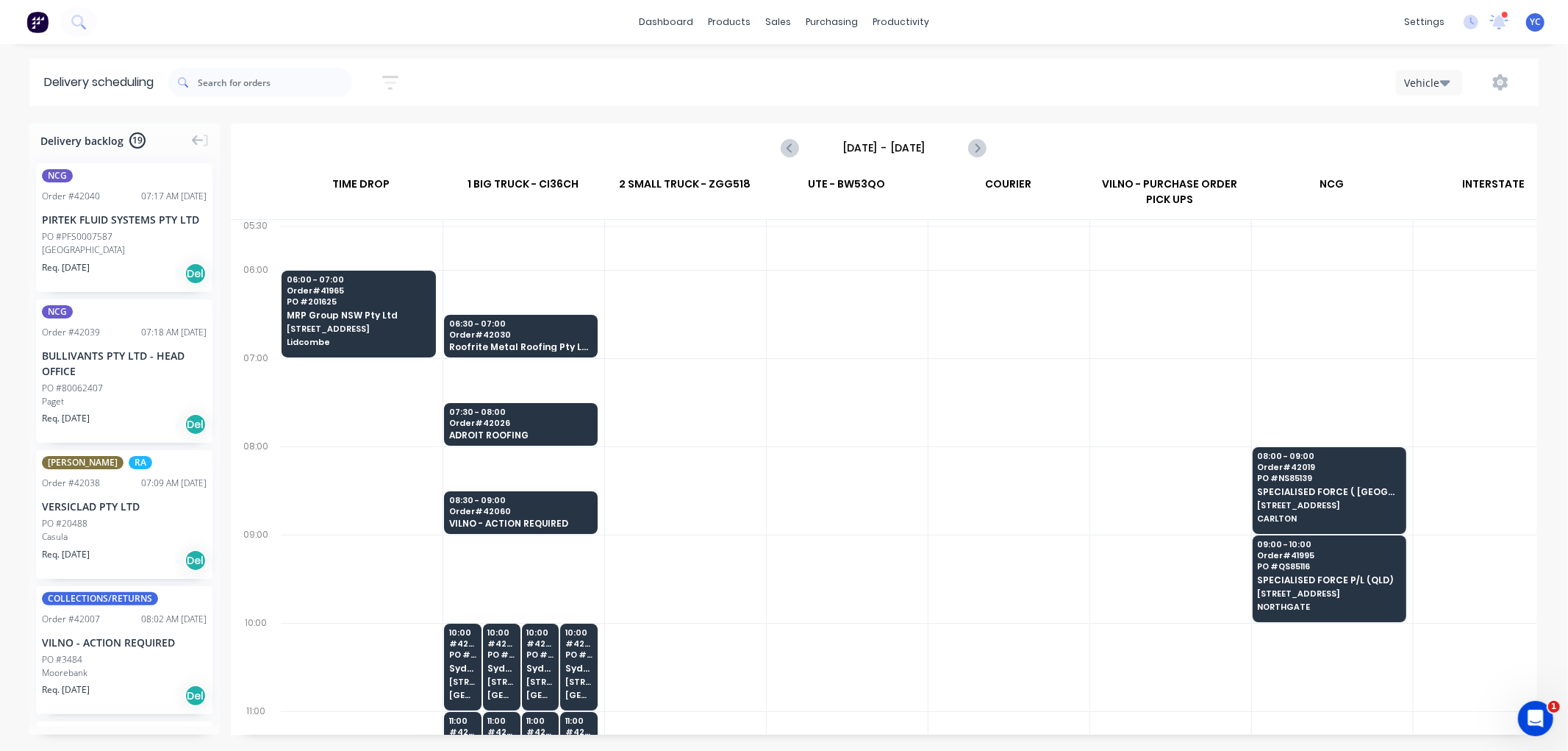
scroll to position [0, 1]
click at [557, 340] on div "06:30 - 07:00 Order # 42030 Roofrite Metal Roofing Pty Ltd" at bounding box center [520, 336] width 152 height 43
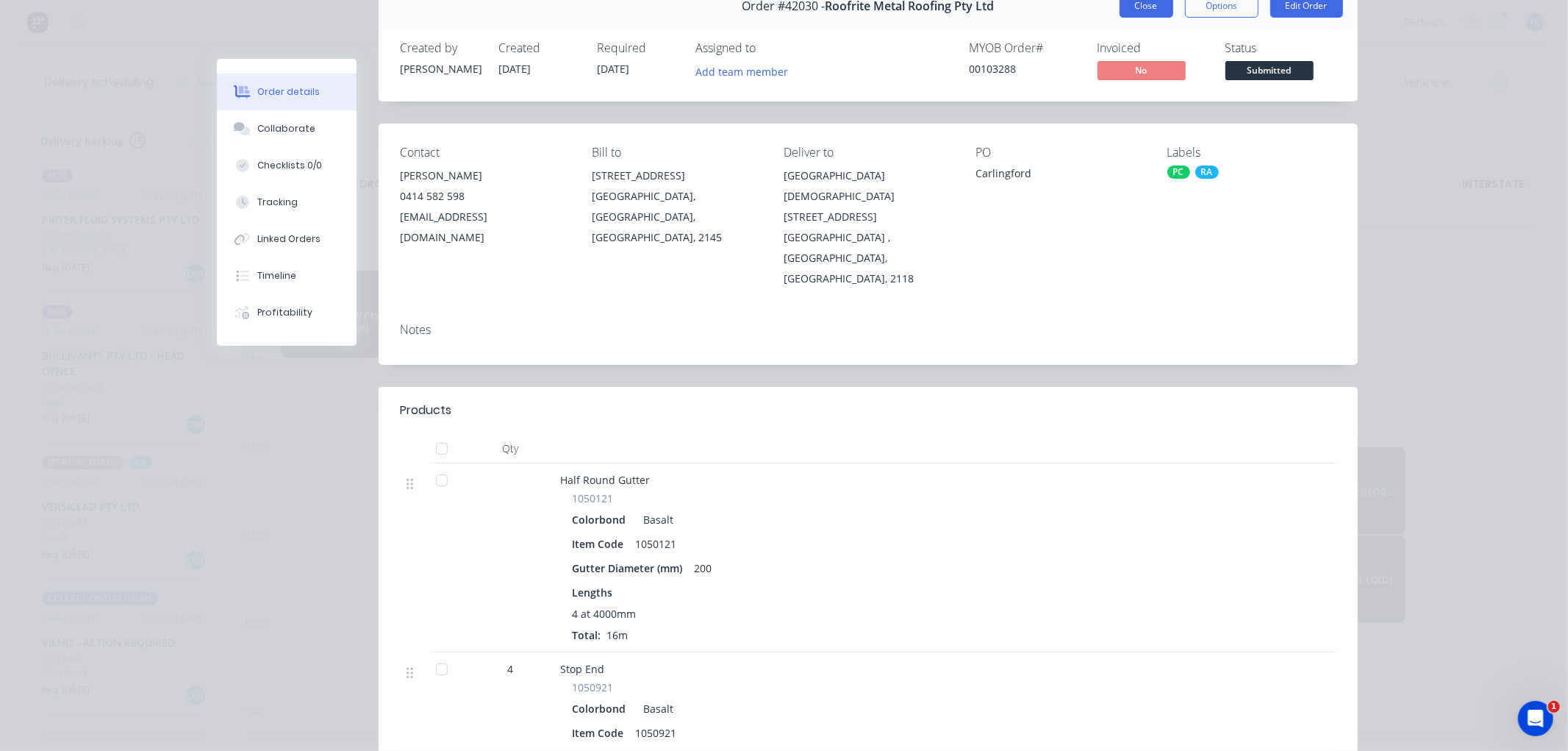
scroll to position [0, 0]
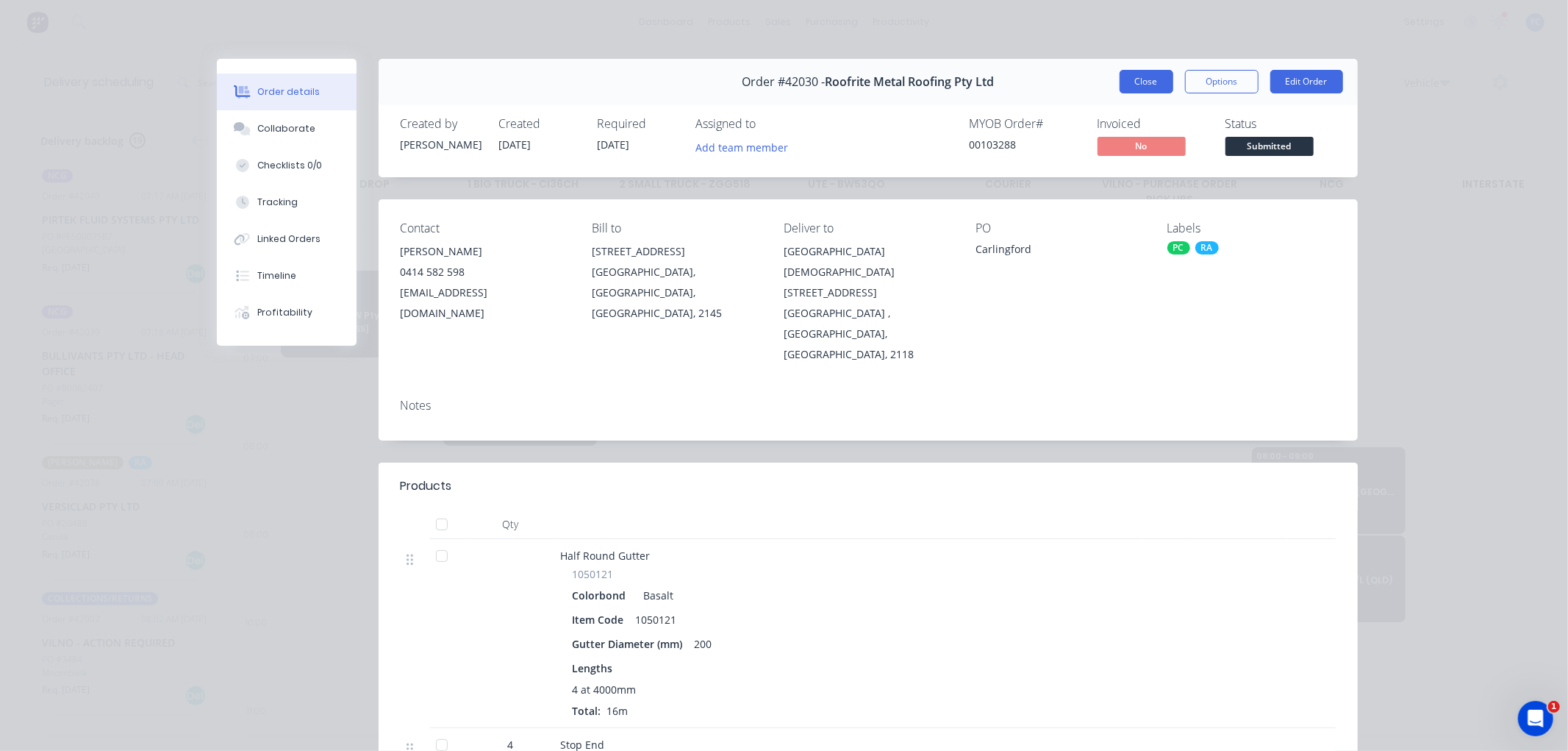
click at [1122, 85] on button "Close" at bounding box center [1146, 82] width 54 height 23
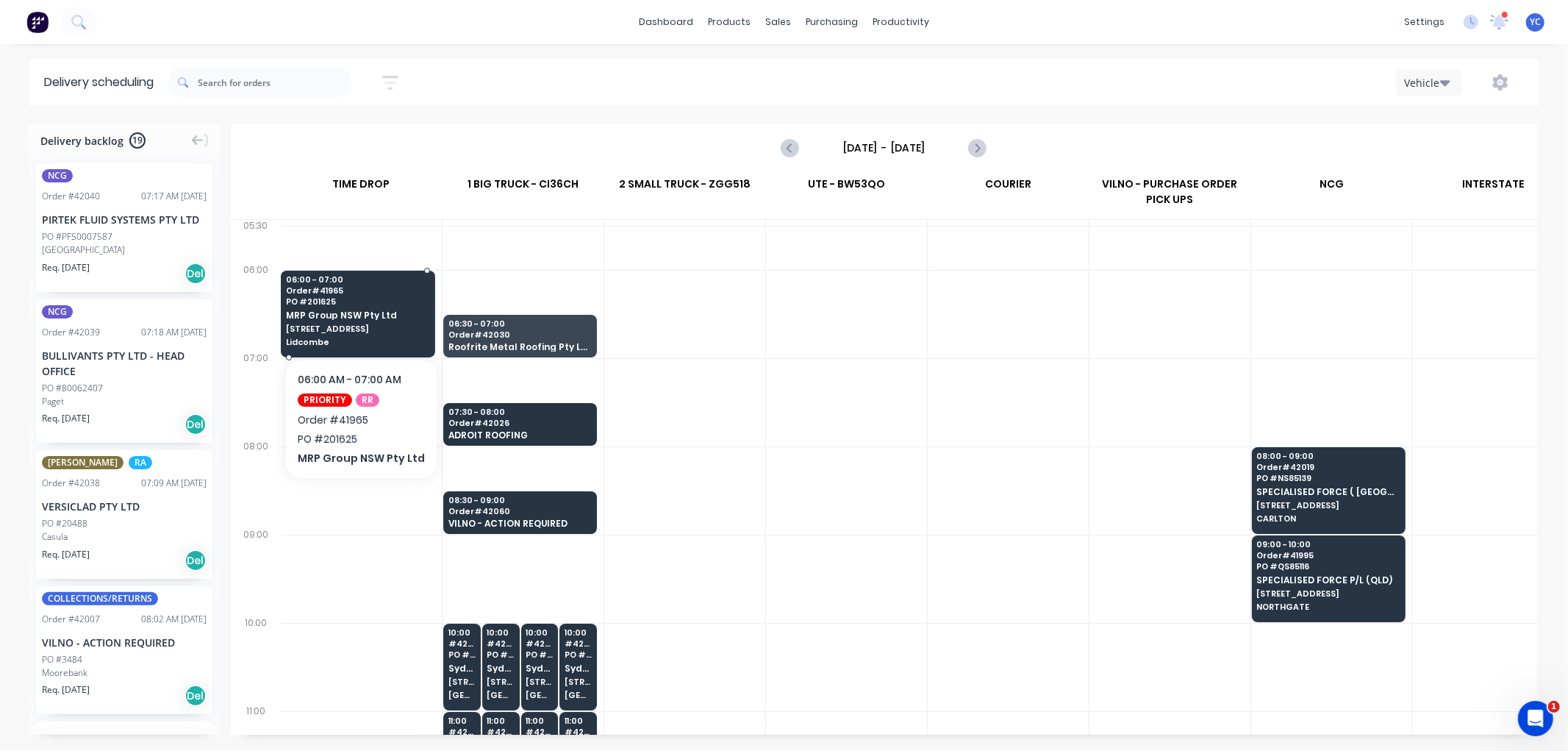
click at [350, 301] on span "PO # 201625" at bounding box center [357, 301] width 143 height 9
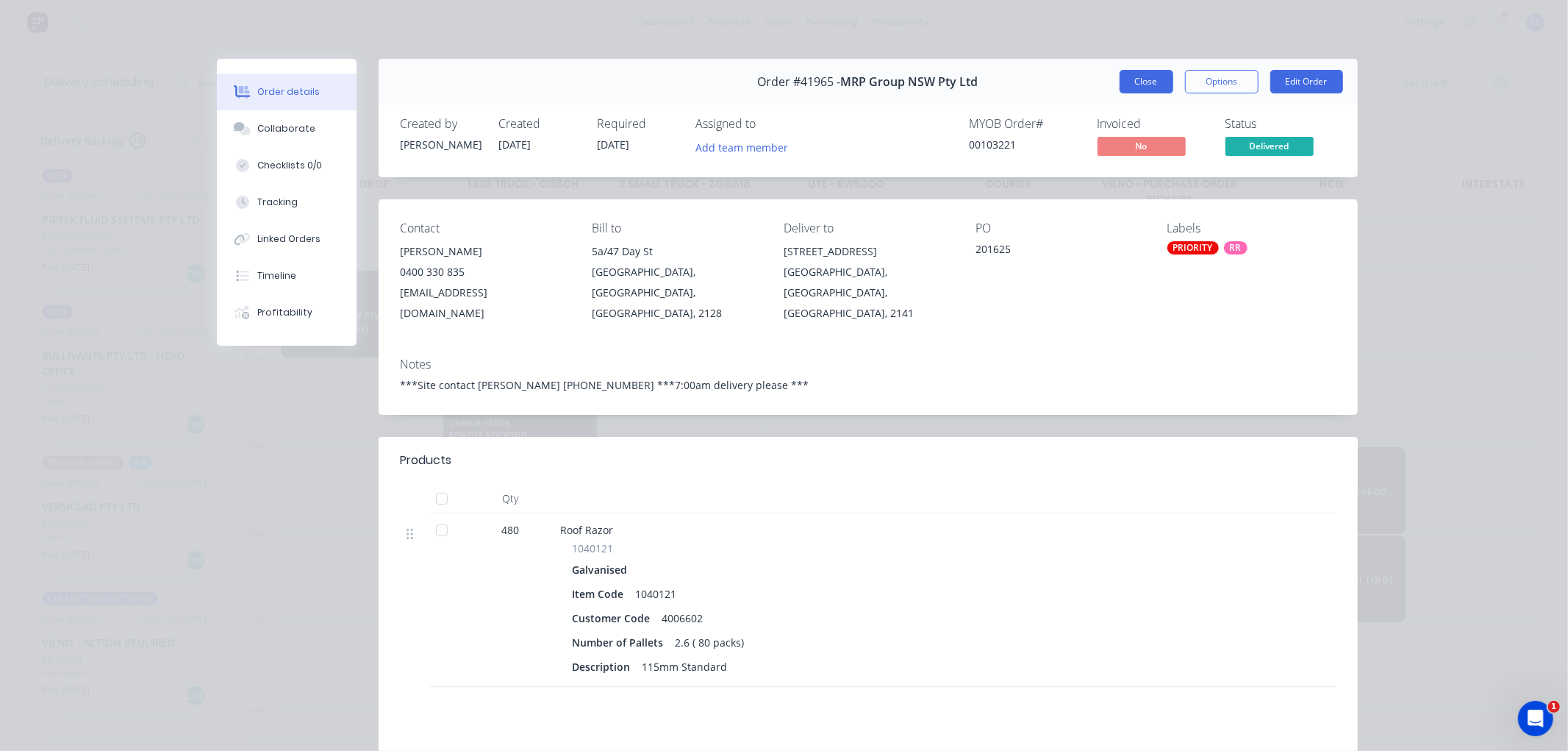
click at [1123, 83] on button "Close" at bounding box center [1146, 82] width 54 height 23
